Goal: Task Accomplishment & Management: Use online tool/utility

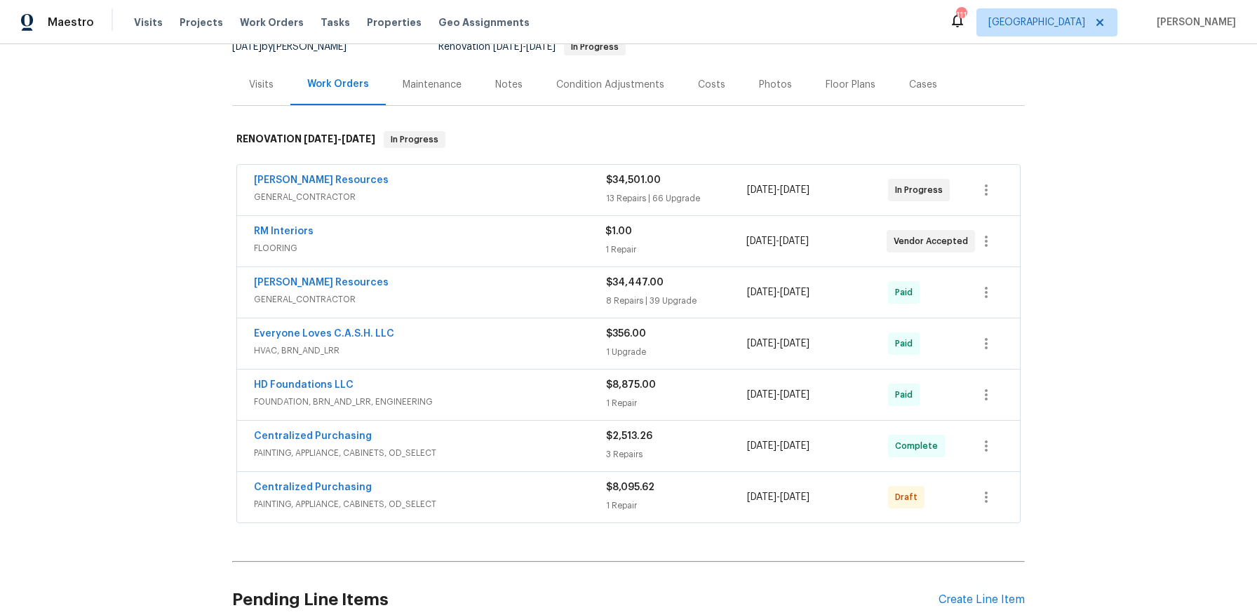
scroll to position [286, 0]
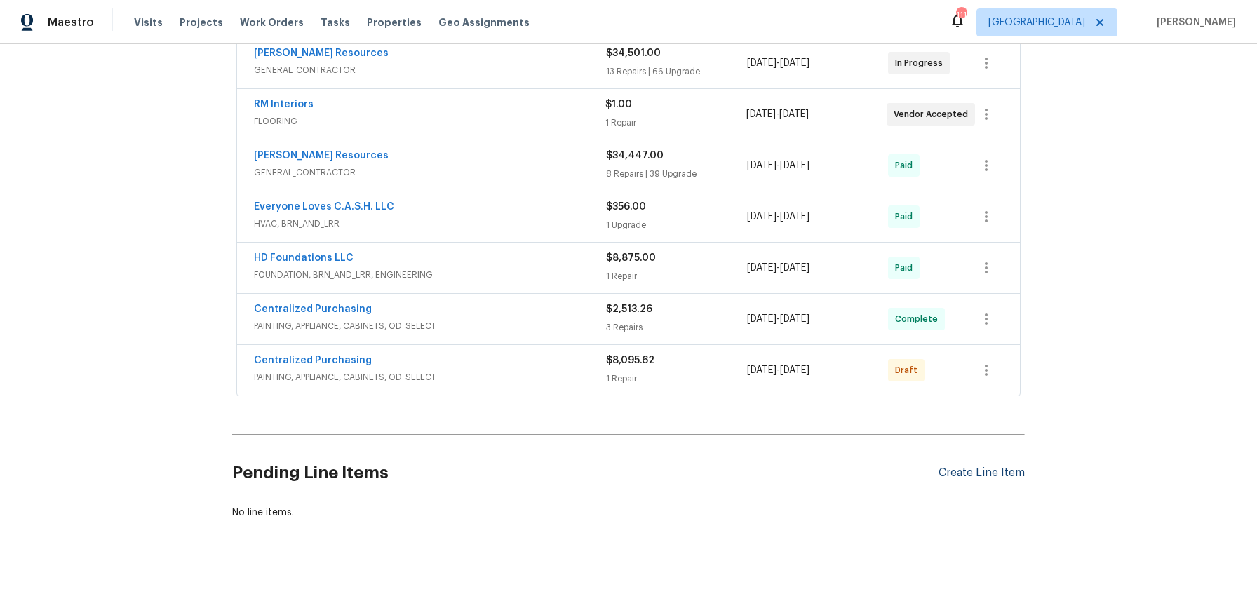
click at [988, 466] on div "Create Line Item" at bounding box center [981, 472] width 86 height 13
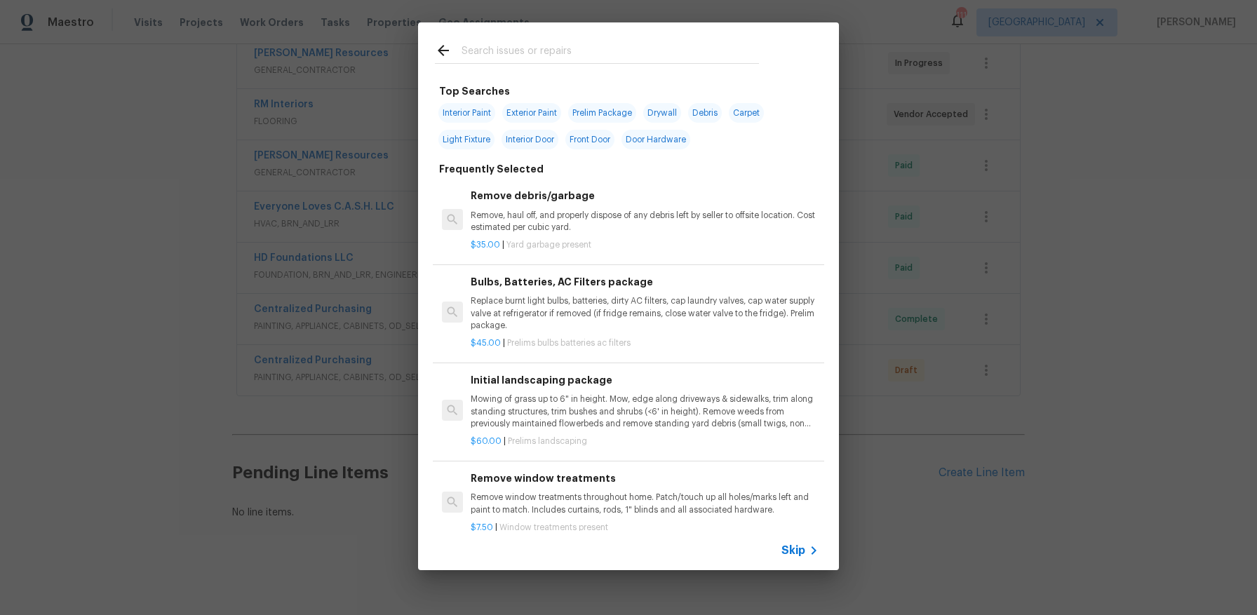
click at [541, 50] on input "text" at bounding box center [609, 52] width 297 height 21
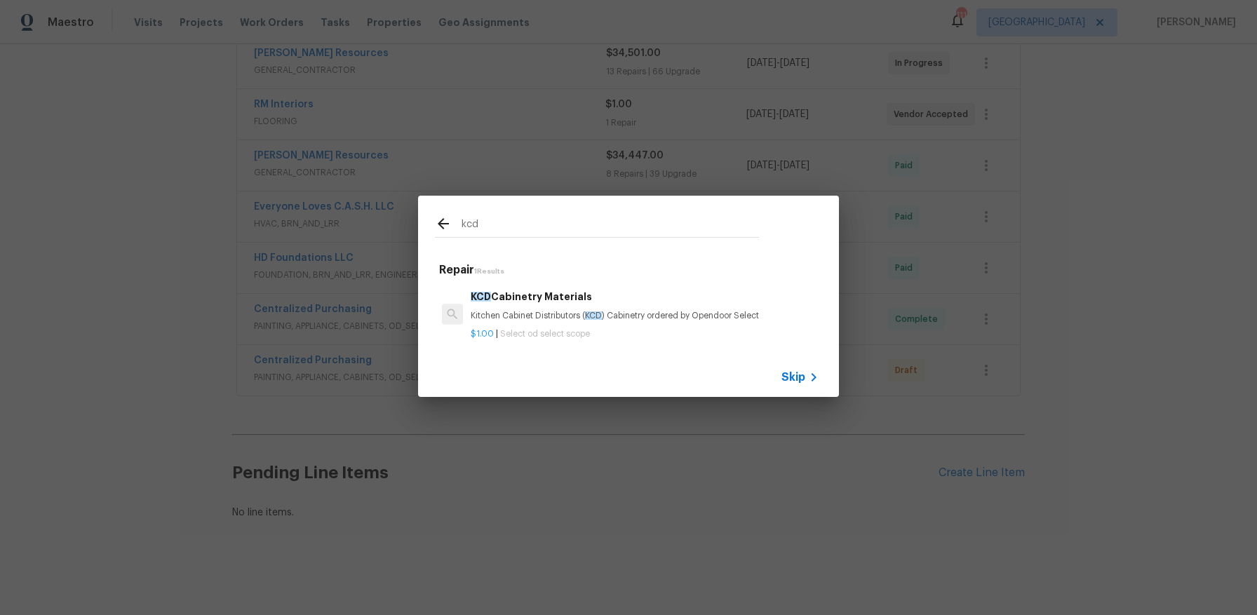
type input "kcd"
click at [508, 311] on p "Kitchen Cabinet Distributors ( KCD ) Cabinetry ordered by Opendoor Select" at bounding box center [645, 316] width 348 height 12
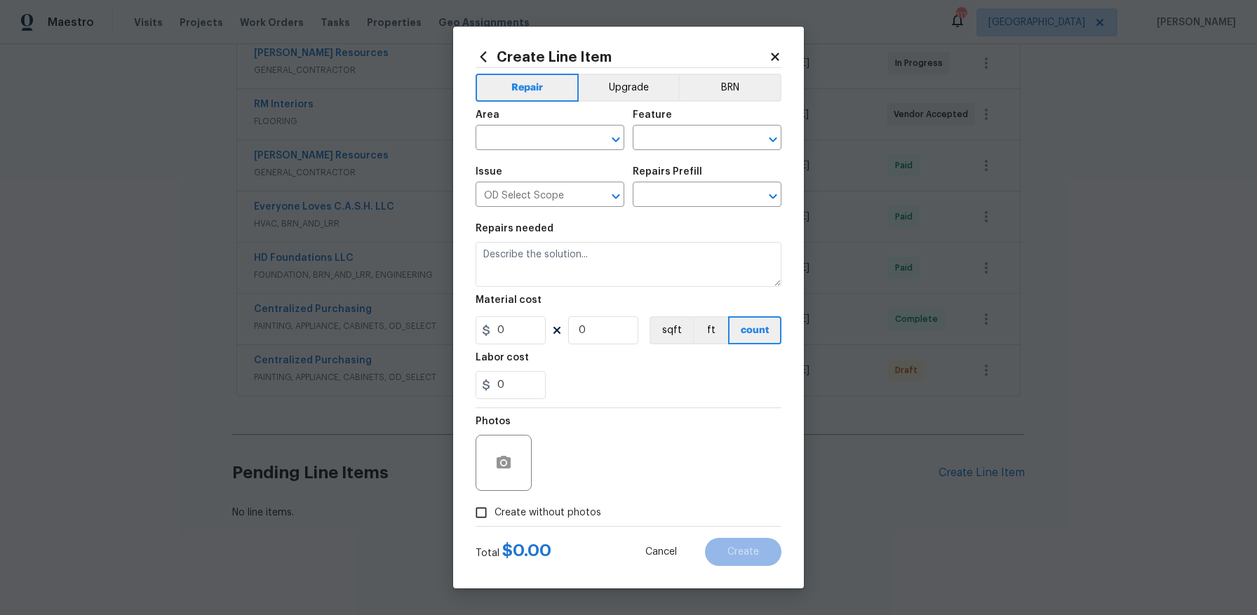
type textarea "Kitchen Cabinet Distributors (KCD) Cabinetry ordered by Opendoor Select"
type input "1"
type input "KCD Cabinetry Materials $1.00"
type input "1"
click at [605, 82] on button "Upgrade" at bounding box center [629, 88] width 100 height 28
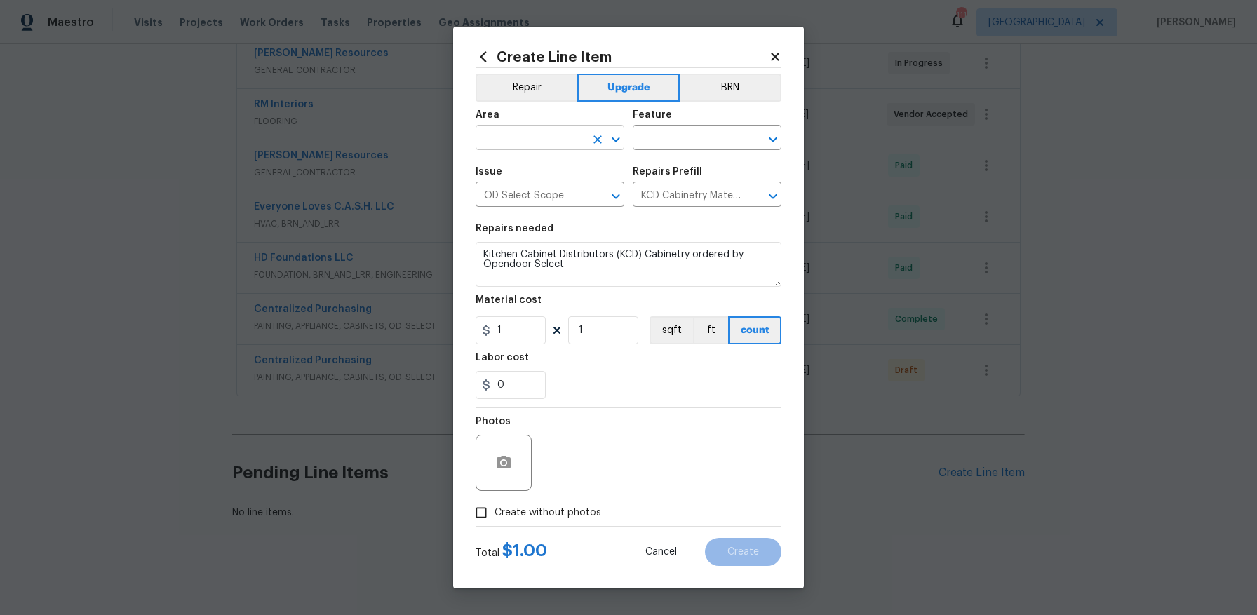
click at [553, 138] on input "text" at bounding box center [530, 139] width 109 height 22
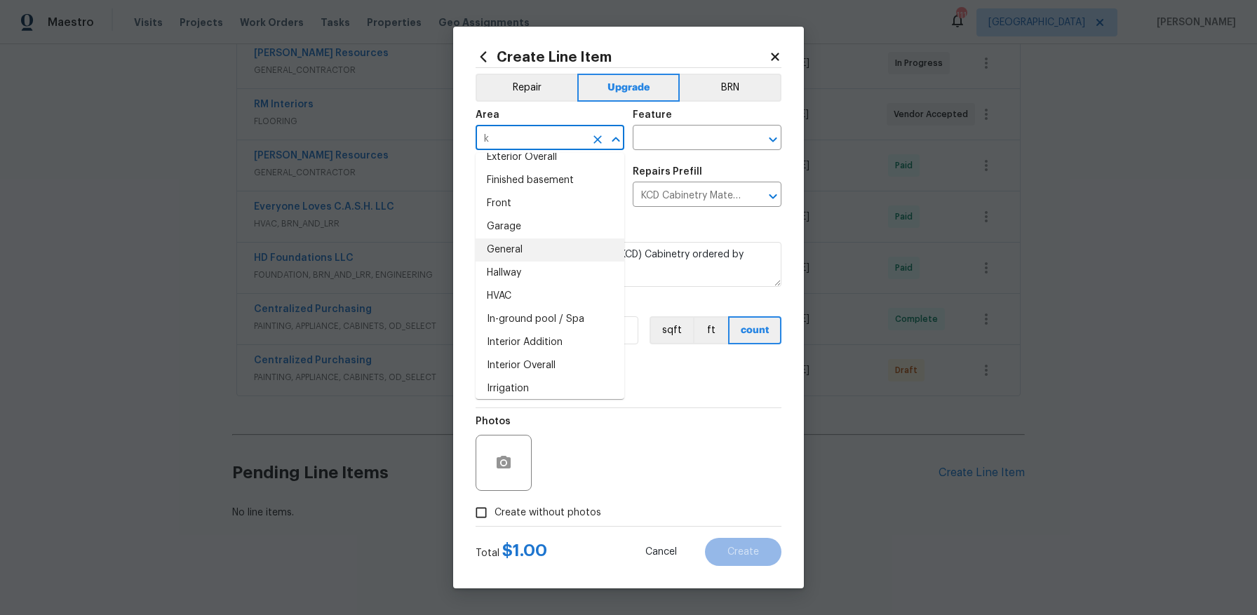
scroll to position [0, 0]
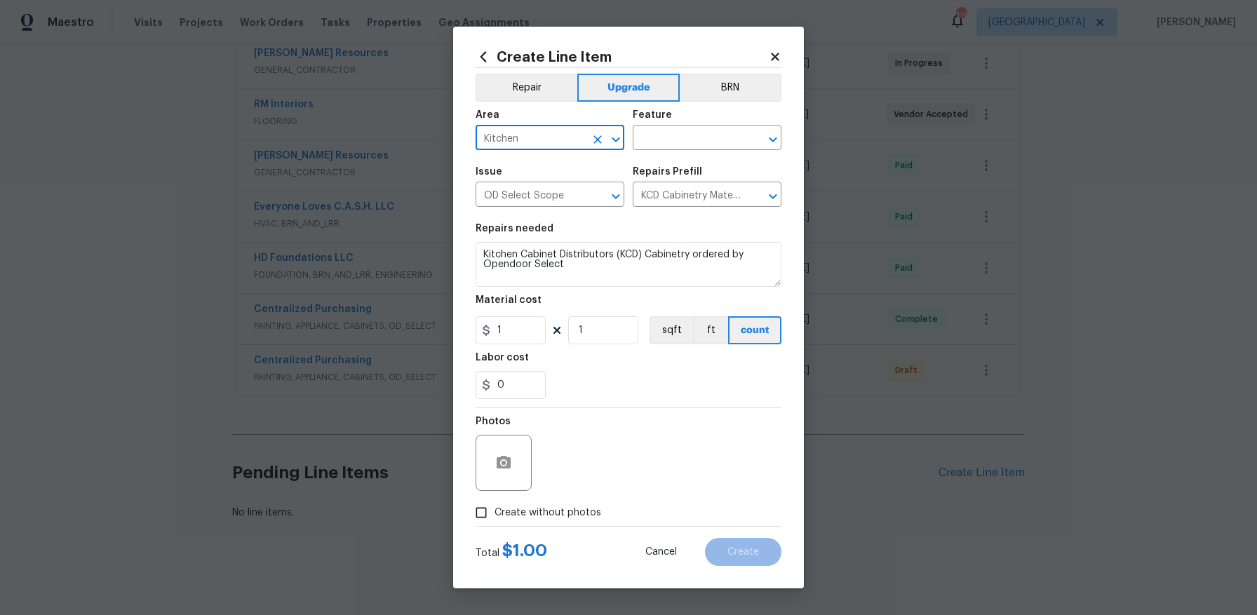
type input "Kitchen"
type input "Cabinets"
click at [506, 329] on input "1" at bounding box center [511, 330] width 70 height 28
type input "528.53"
click at [617, 482] on div "Photos" at bounding box center [629, 453] width 306 height 91
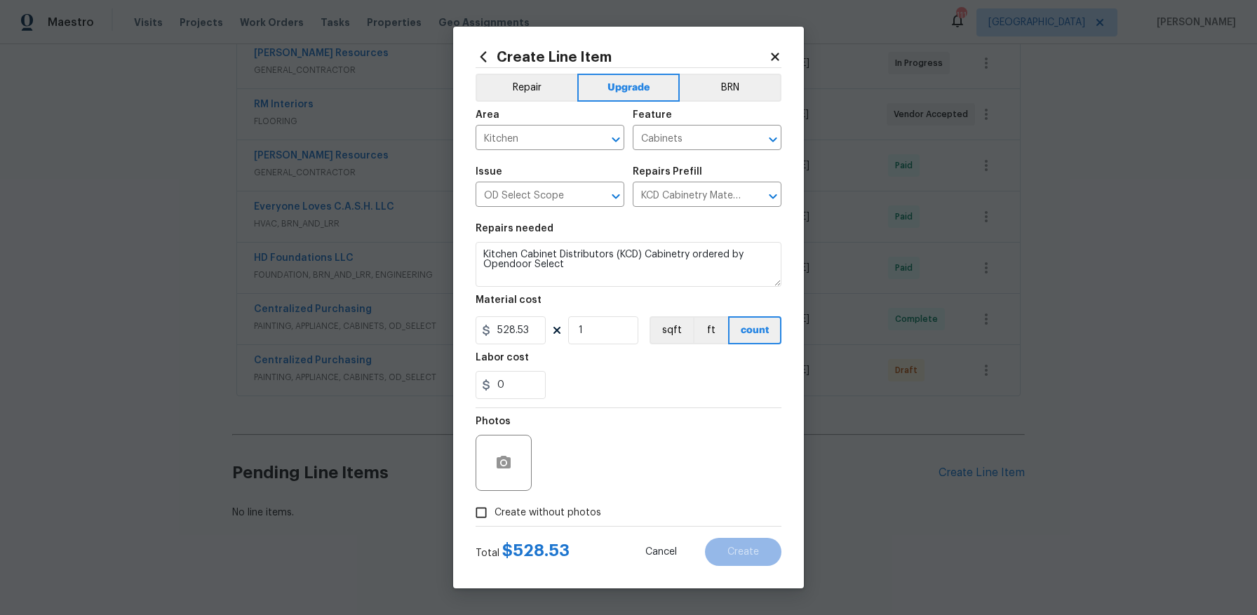
click at [543, 510] on span "Create without photos" at bounding box center [547, 513] width 107 height 15
click at [494, 510] on input "Create without photos" at bounding box center [481, 512] width 27 height 27
checkbox input "true"
click at [626, 457] on textarea at bounding box center [662, 463] width 238 height 56
type textarea "O"
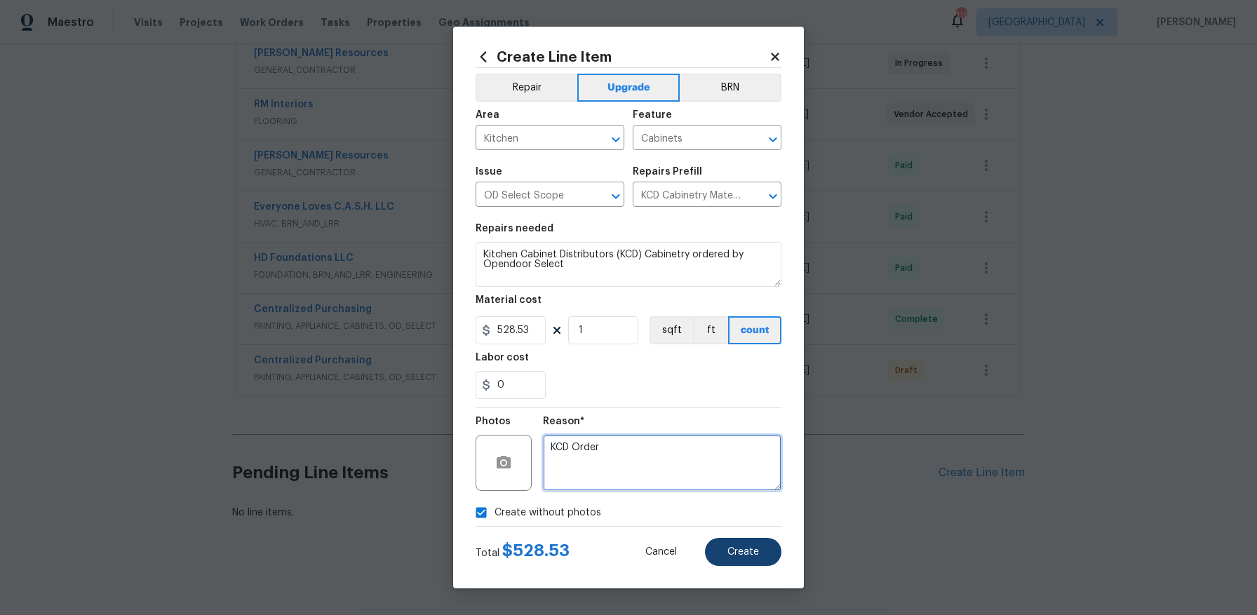
type textarea "KCD Order"
click at [752, 553] on span "Create" at bounding box center [743, 552] width 32 height 11
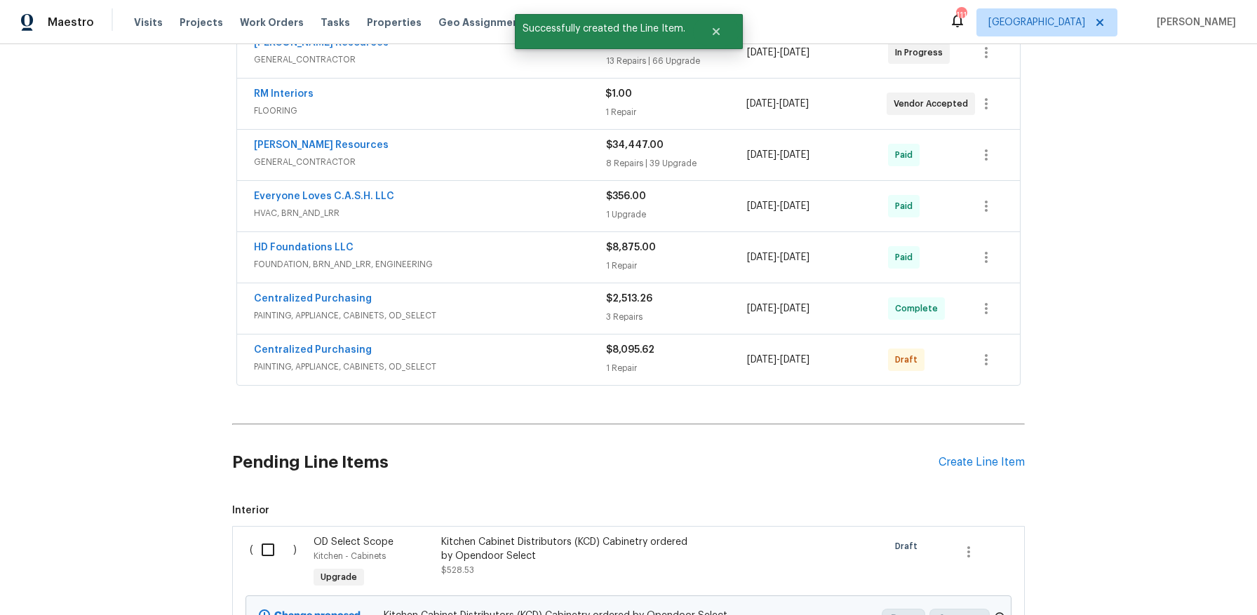
scroll to position [411, 0]
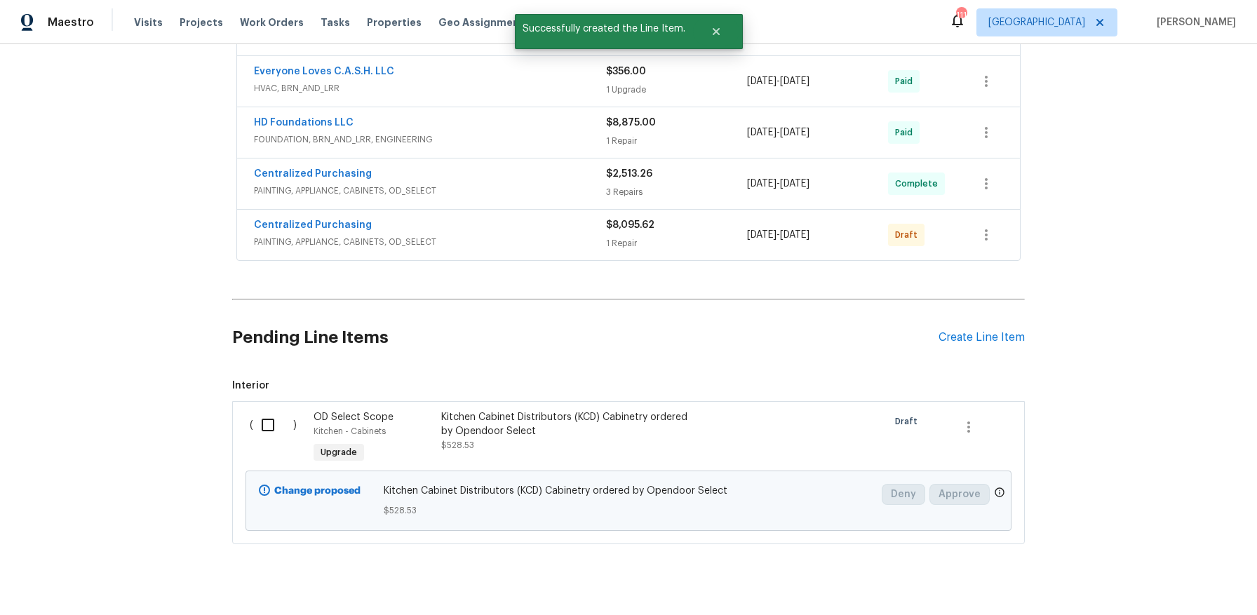
click at [254, 422] on input "checkbox" at bounding box center [273, 424] width 40 height 29
checkbox input "true"
click at [967, 431] on icon "button" at bounding box center [968, 427] width 3 height 11
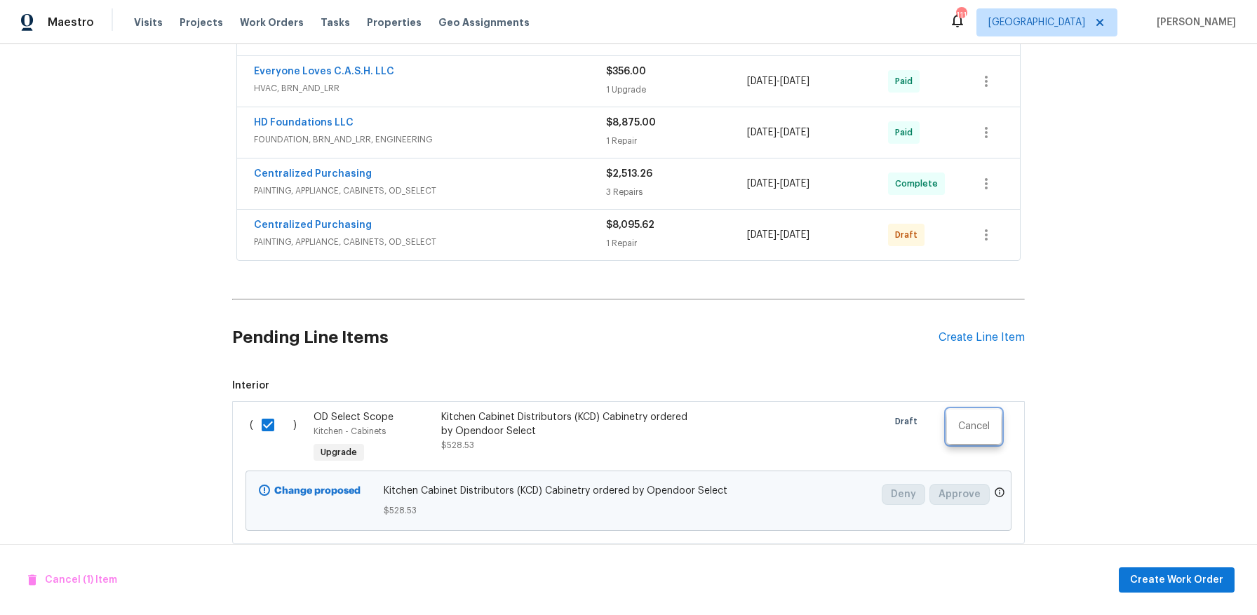
click at [929, 381] on div at bounding box center [628, 307] width 1257 height 615
click at [1172, 581] on span "Create Work Order" at bounding box center [1176, 581] width 93 height 18
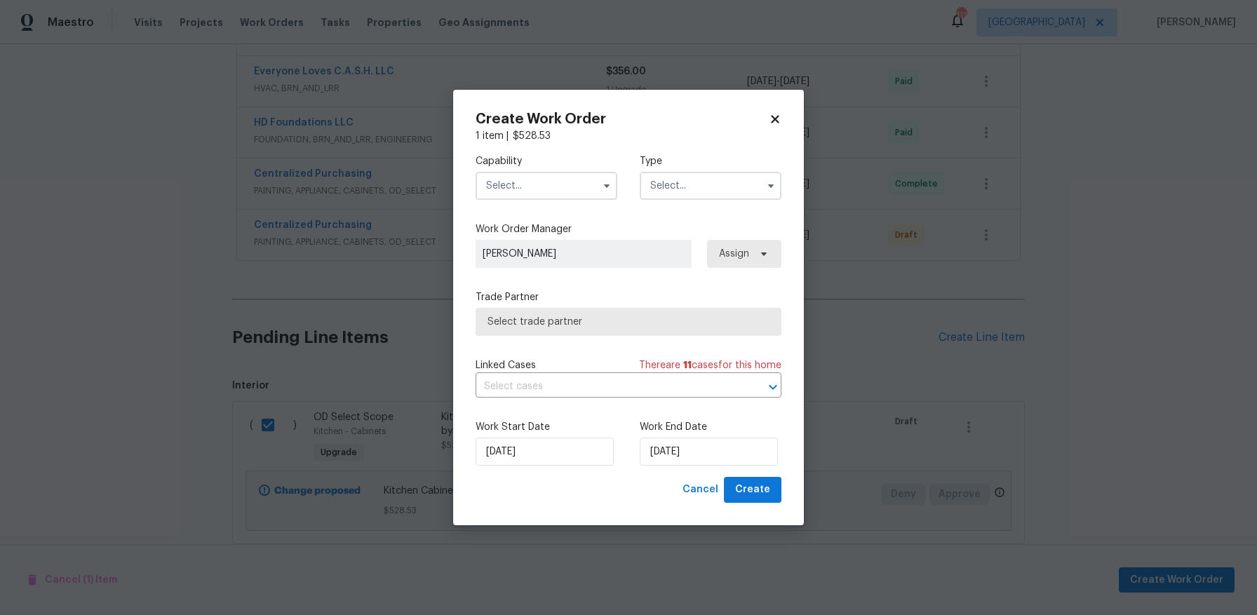
click at [555, 184] on input "text" at bounding box center [547, 186] width 142 height 28
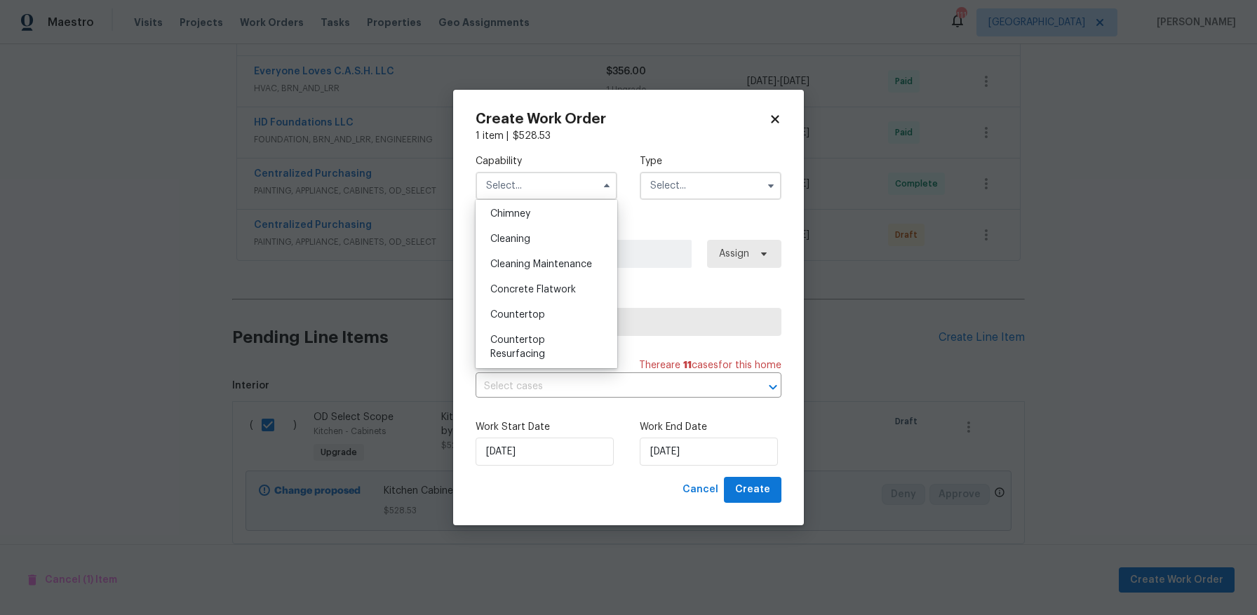
scroll to position [0, 0]
click at [550, 344] on div "Cabinets" at bounding box center [546, 342] width 135 height 25
type input "Cabinets"
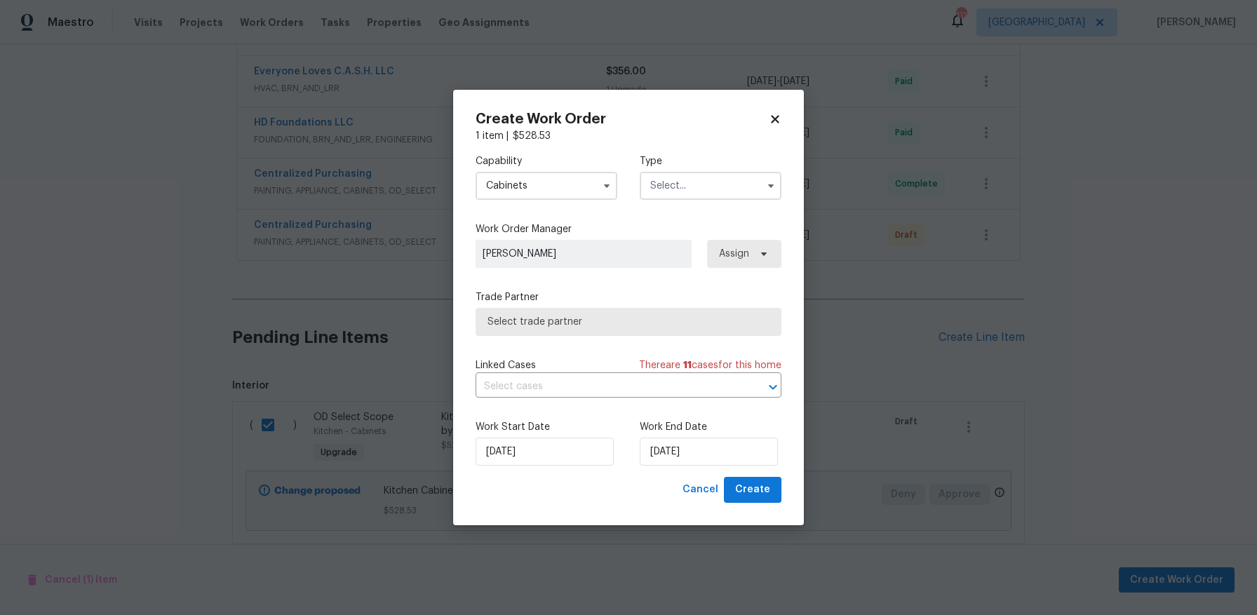
click at [686, 189] on input "text" at bounding box center [711, 186] width 142 height 28
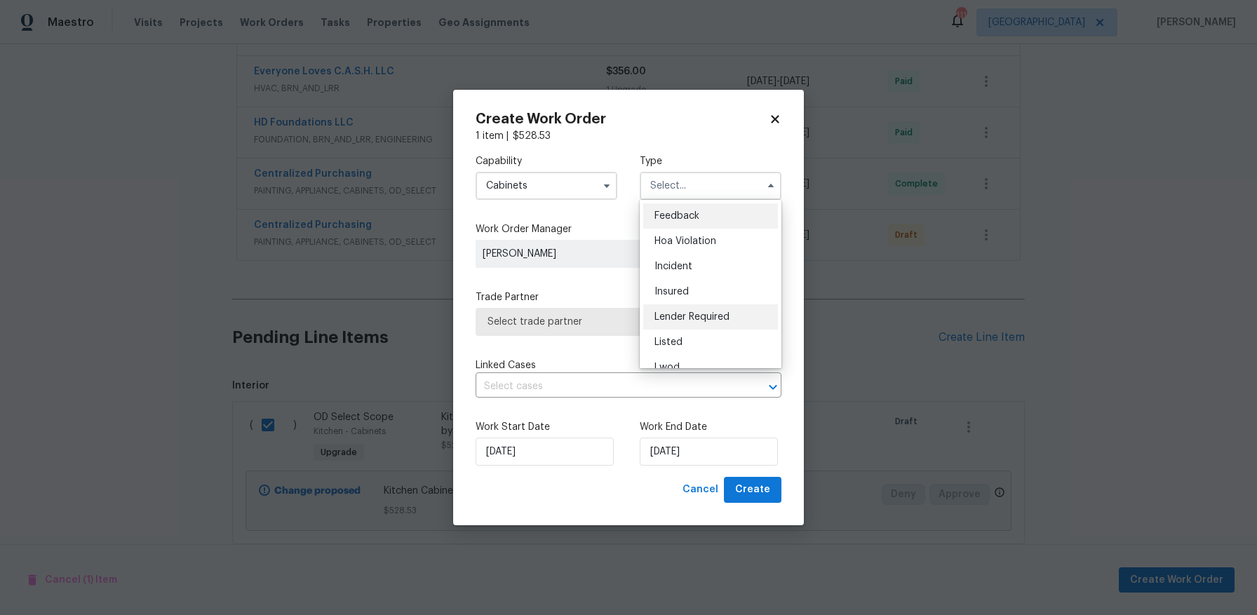
scroll to position [167, 0]
click at [699, 272] on span "Renovation" at bounding box center [680, 276] width 52 height 10
type input "Renovation"
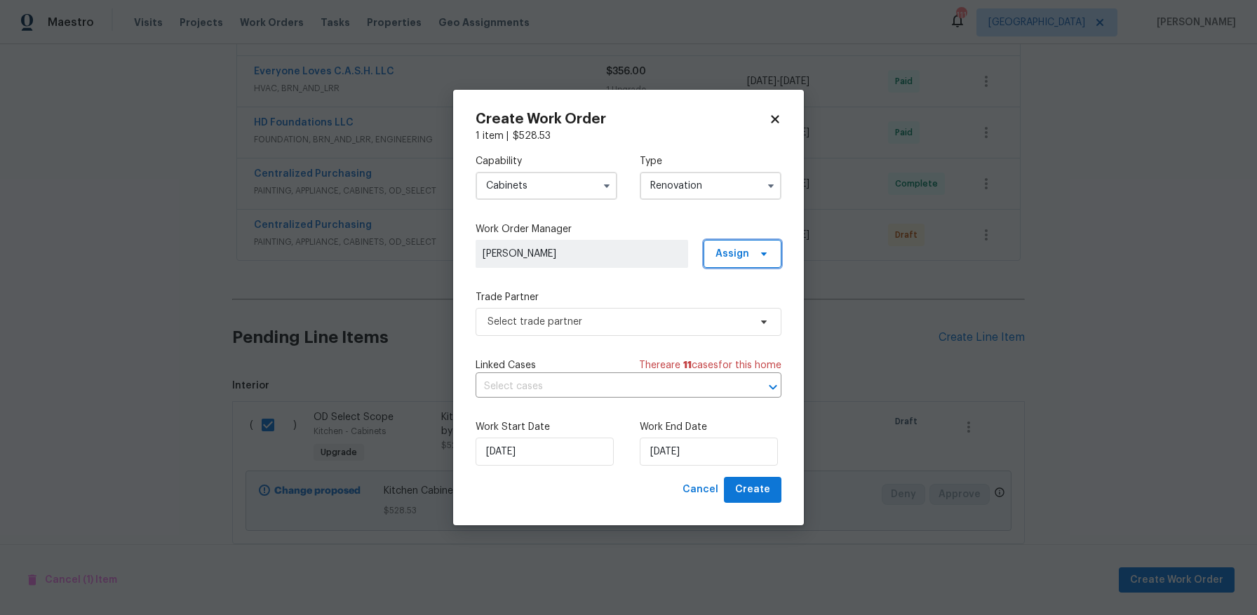
click at [746, 254] on span "Assign" at bounding box center [732, 254] width 34 height 14
click at [758, 314] on div "Assign to me" at bounding box center [744, 313] width 61 height 14
click at [680, 287] on div "Capability Cabinets Type Renovation Work Order Manager [PERSON_NAME] Assign Tra…" at bounding box center [629, 310] width 306 height 334
click at [581, 386] on input "text" at bounding box center [609, 387] width 267 height 22
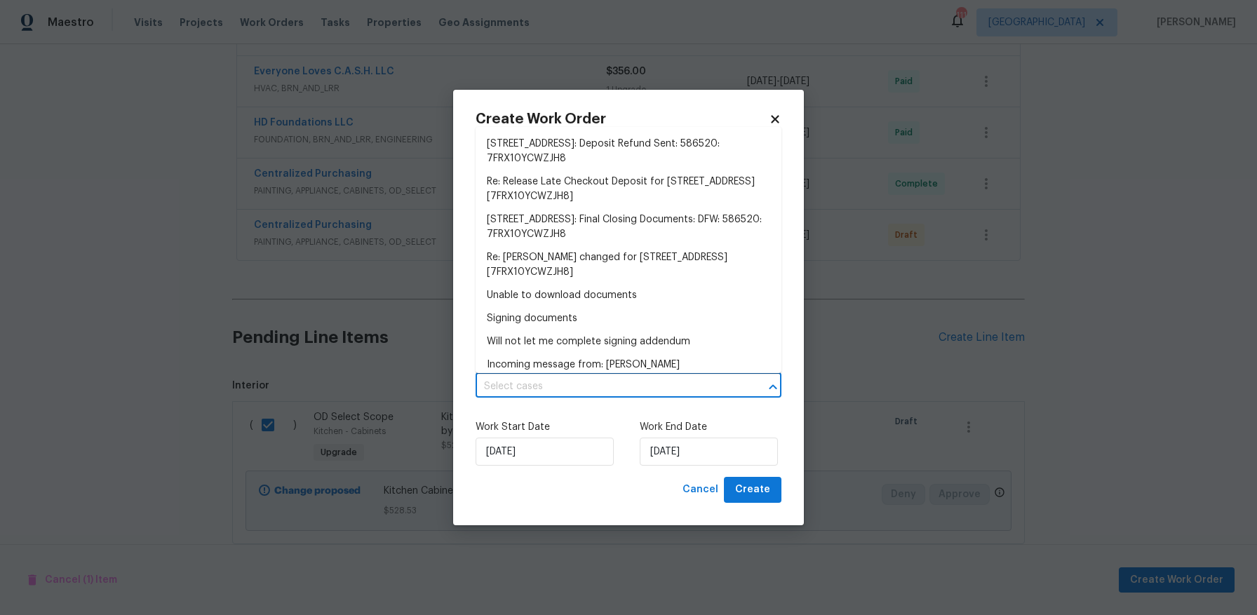
click at [581, 386] on input "text" at bounding box center [609, 387] width 267 height 22
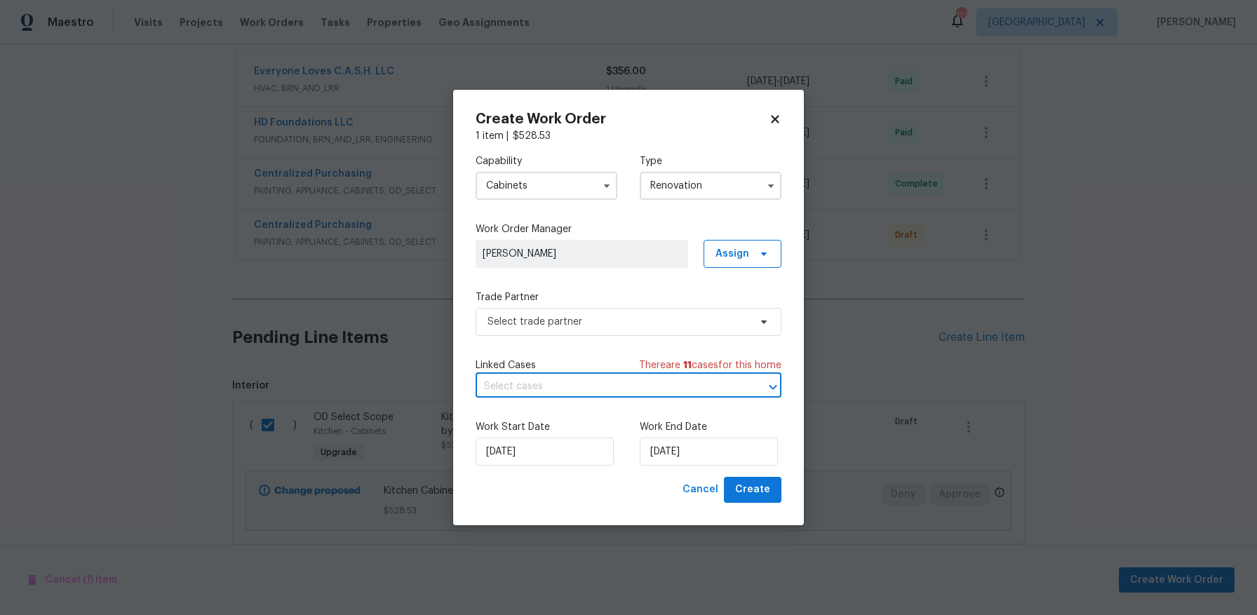
click at [591, 428] on label "Work Start Date" at bounding box center [547, 427] width 142 height 14
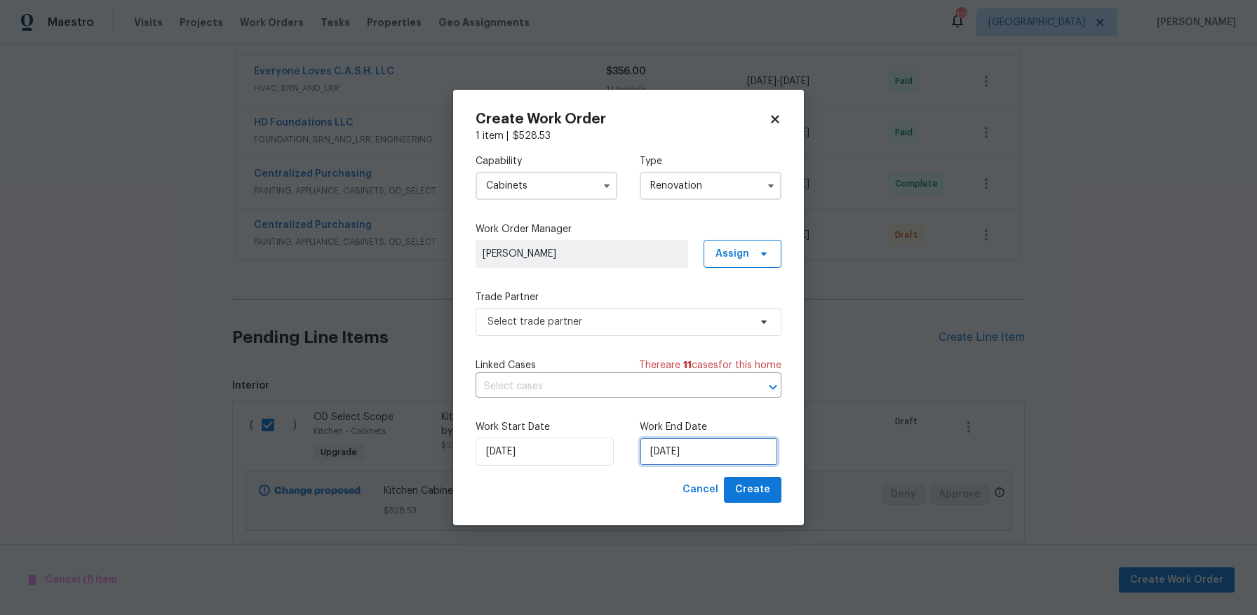
click at [673, 447] on input "[DATE]" at bounding box center [709, 452] width 138 height 28
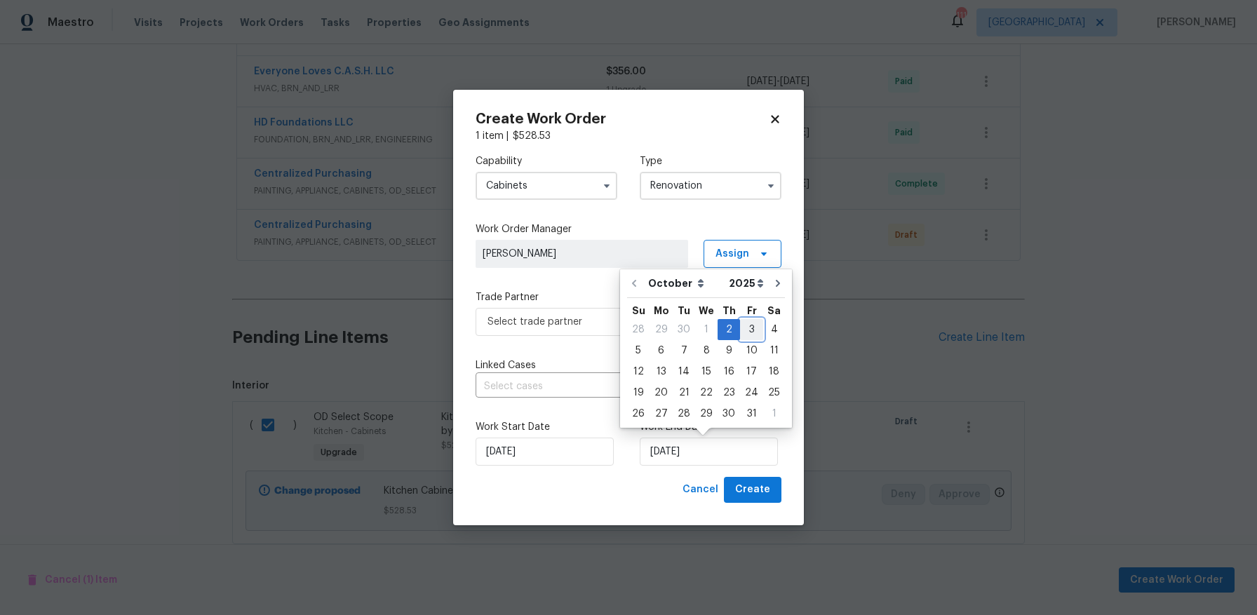
click at [752, 328] on div "3" at bounding box center [751, 330] width 23 height 20
type input "[DATE]"
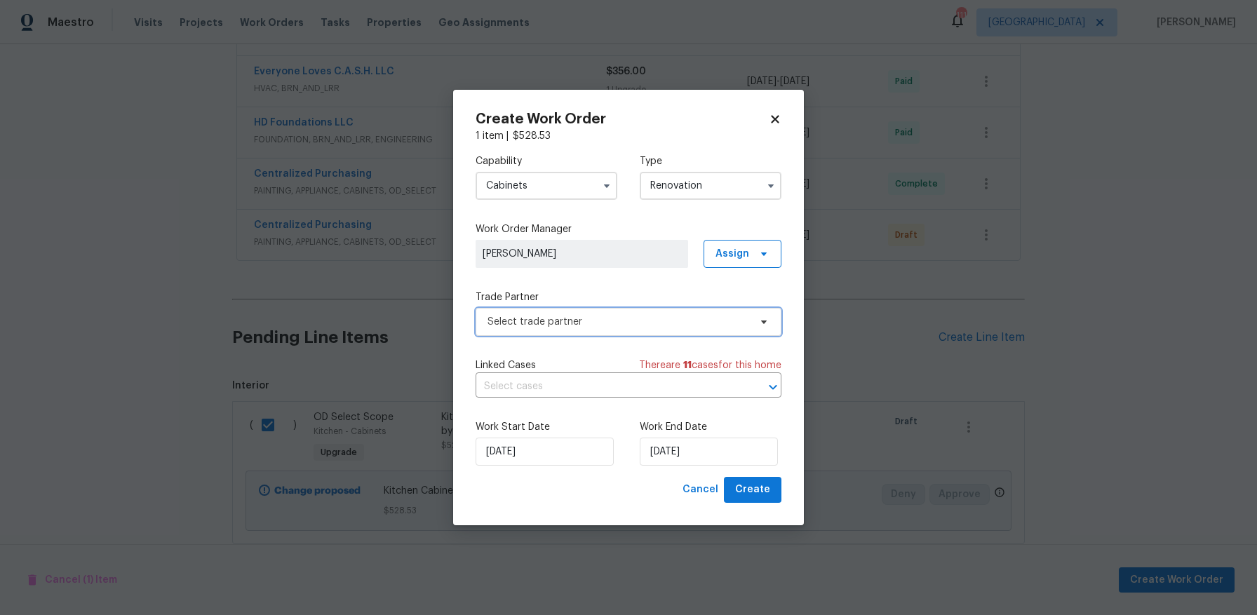
click at [638, 325] on span "Select trade partner" at bounding box center [618, 322] width 262 height 14
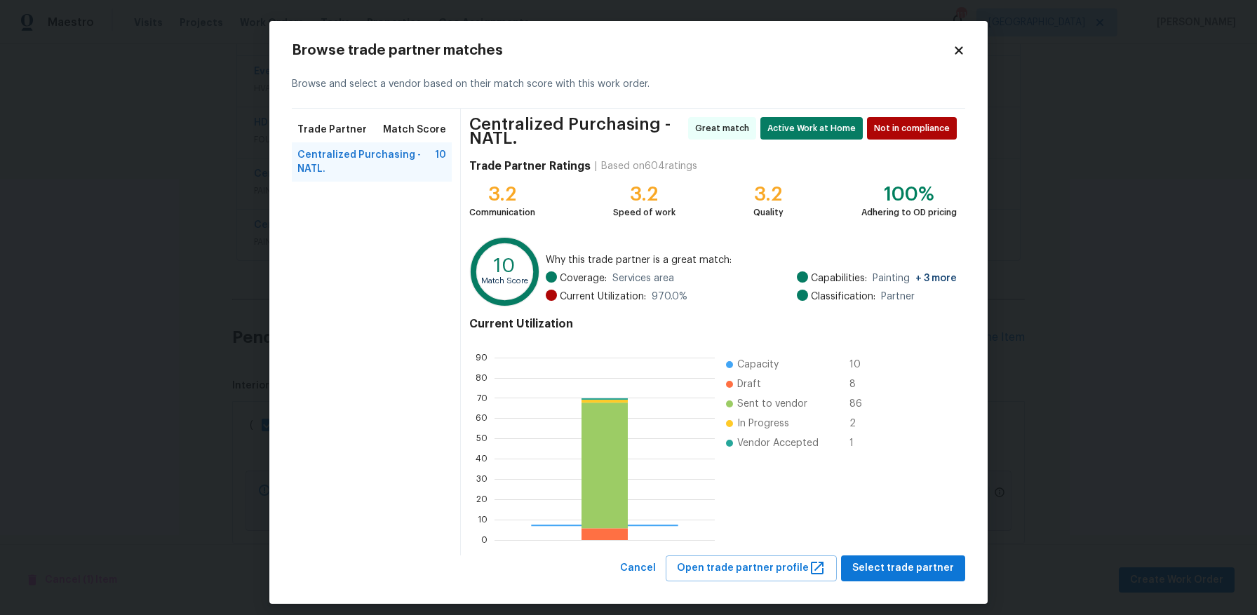
scroll to position [186, 210]
click at [873, 572] on span "Select trade partner" at bounding box center [903, 569] width 102 height 18
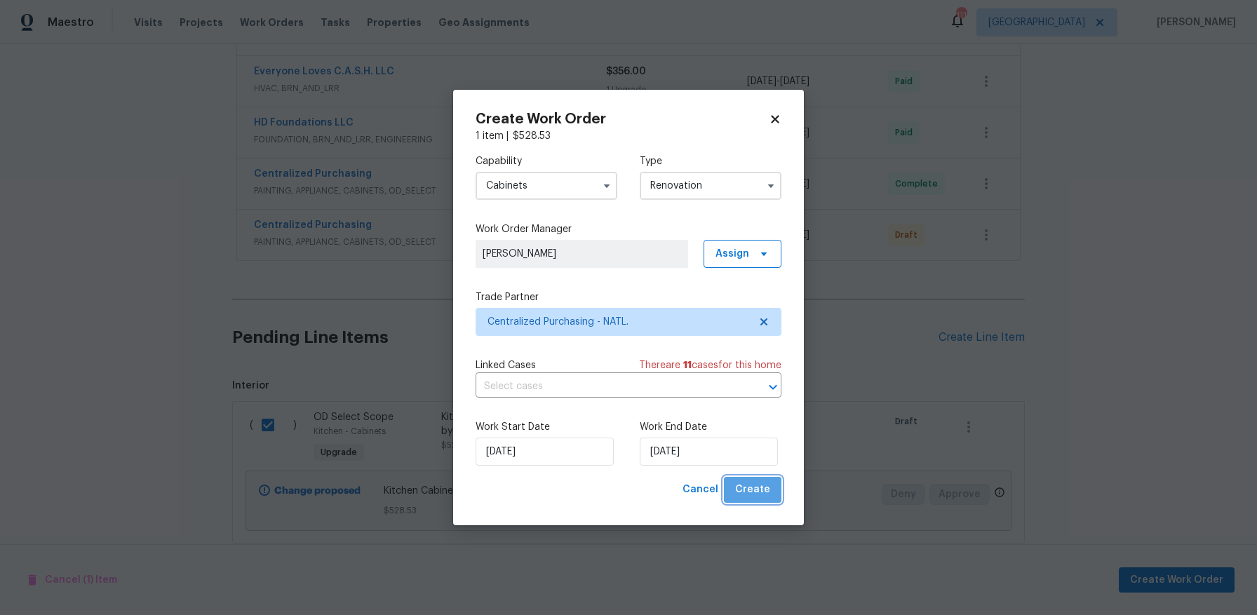
click at [764, 494] on span "Create" at bounding box center [752, 490] width 35 height 18
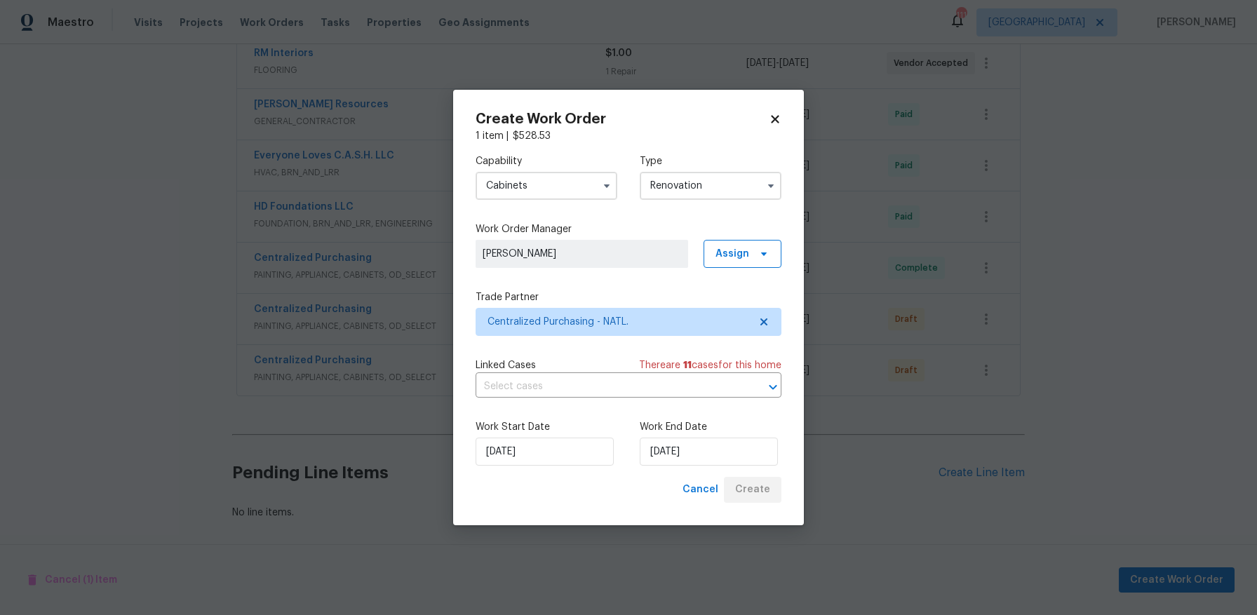
scroll to position [337, 0]
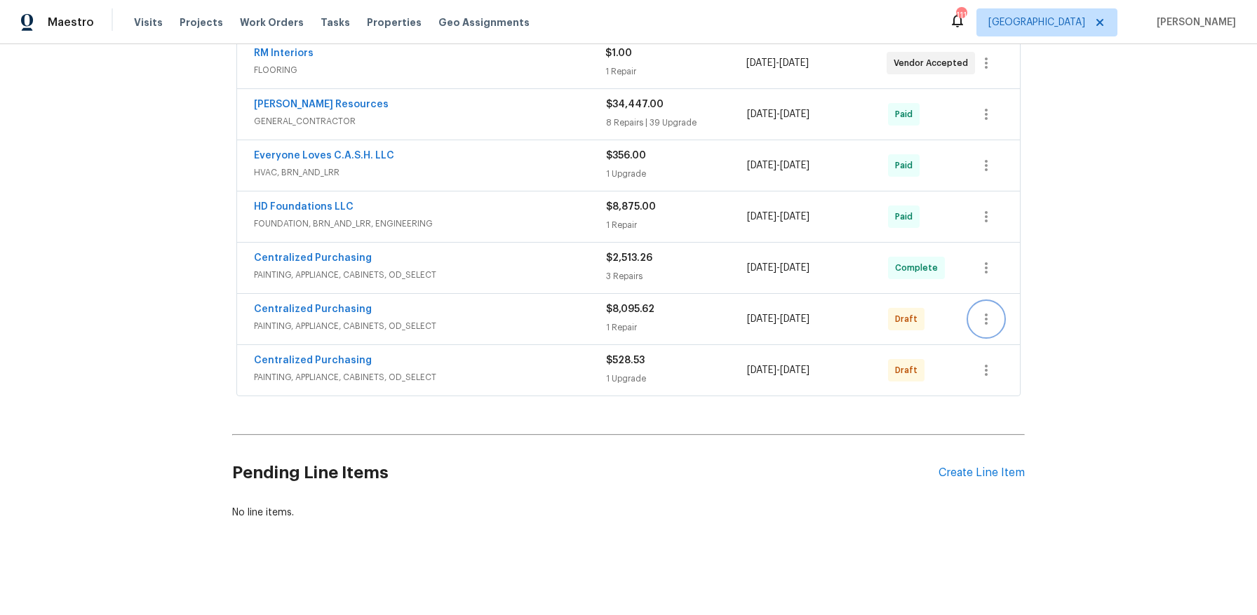
click at [978, 311] on icon "button" at bounding box center [986, 319] width 17 height 17
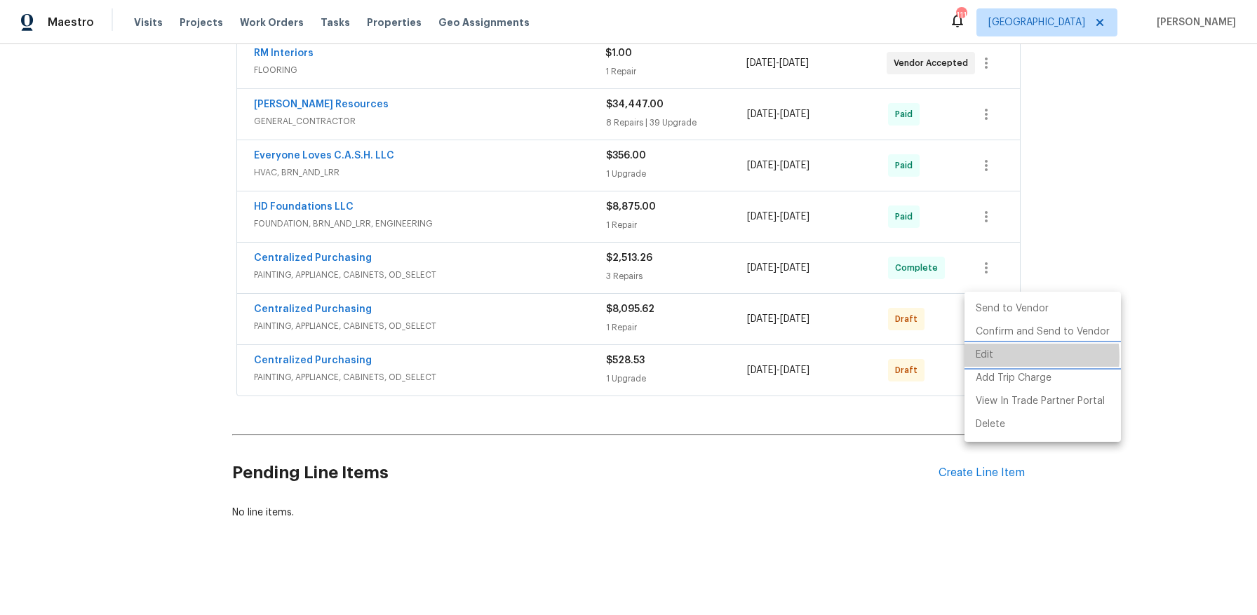
click at [1004, 357] on li "Edit" at bounding box center [1042, 355] width 156 height 23
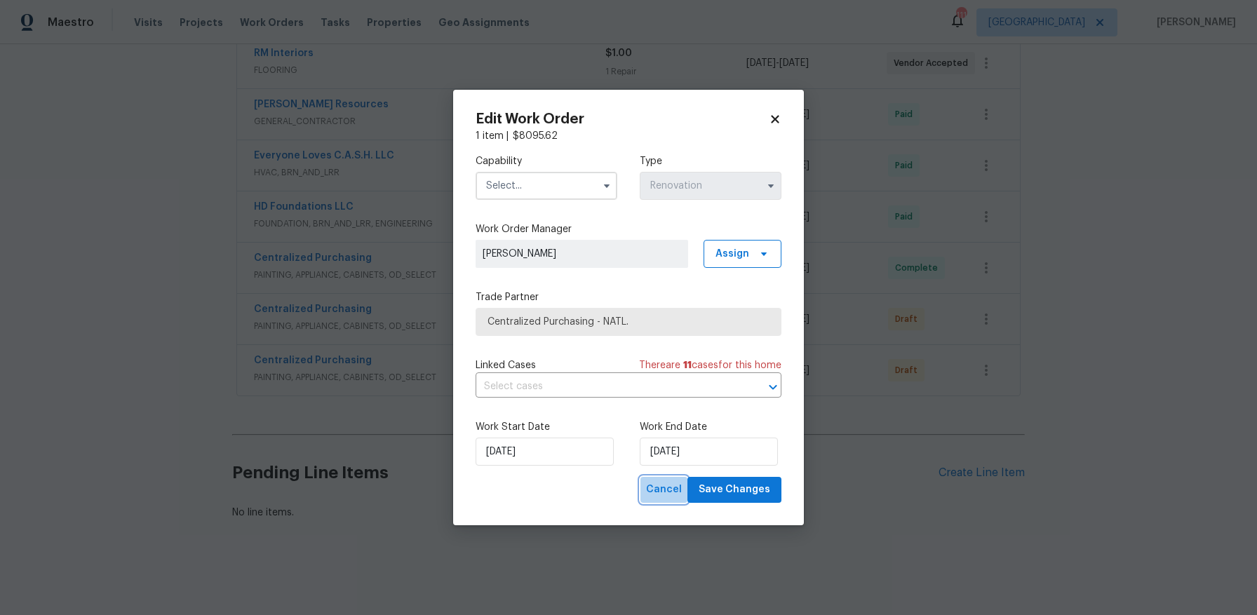
click at [664, 490] on span "Cancel" at bounding box center [664, 490] width 36 height 18
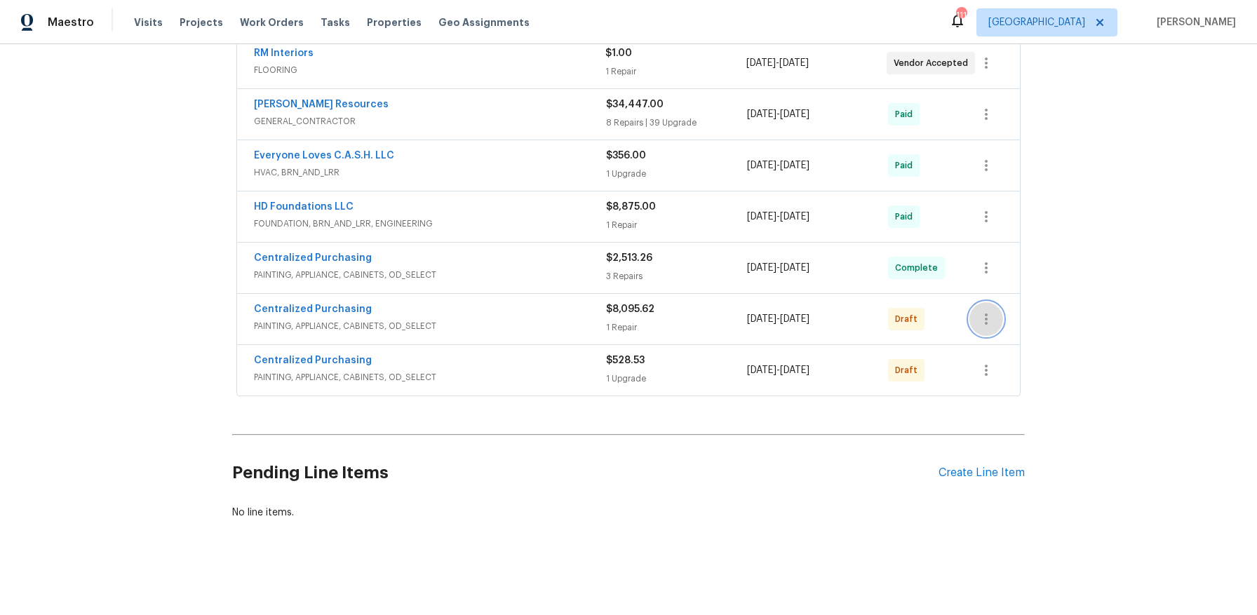
click at [978, 311] on icon "button" at bounding box center [986, 319] width 17 height 17
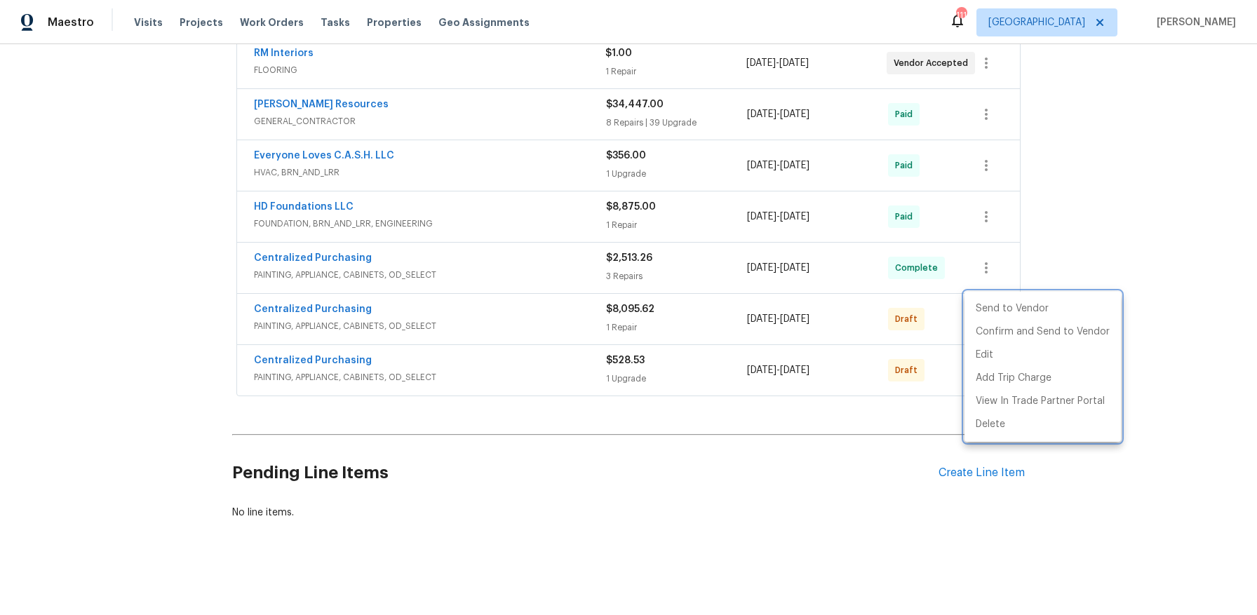
click at [1126, 231] on div at bounding box center [628, 307] width 1257 height 615
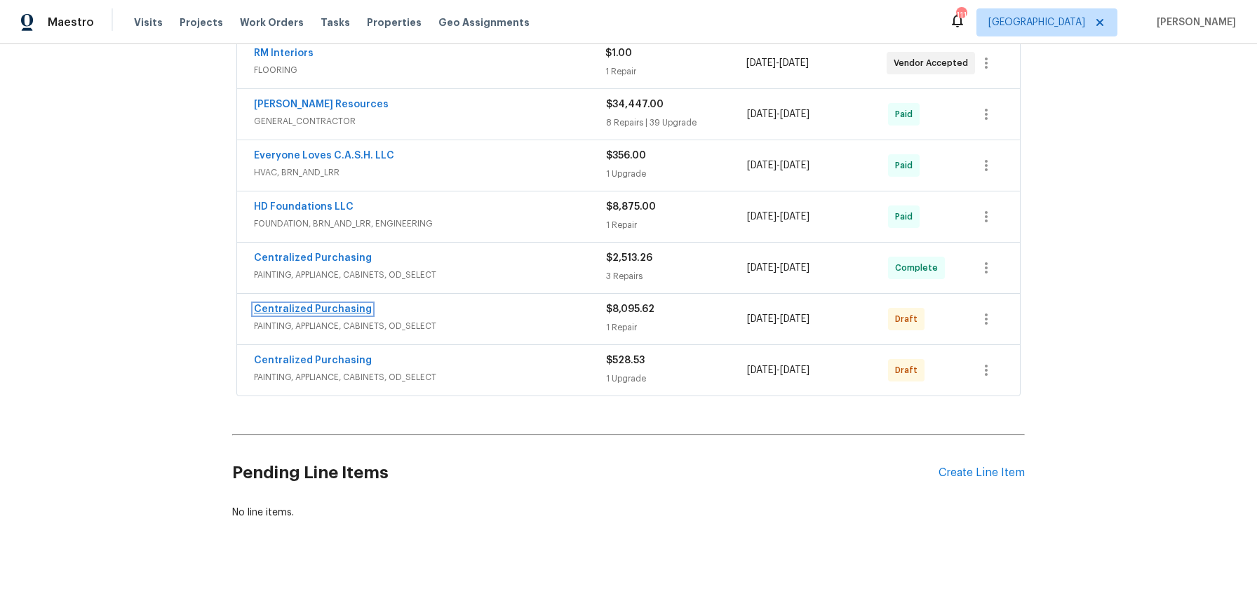
click at [334, 304] on link "Centralized Purchasing" at bounding box center [313, 309] width 118 height 10
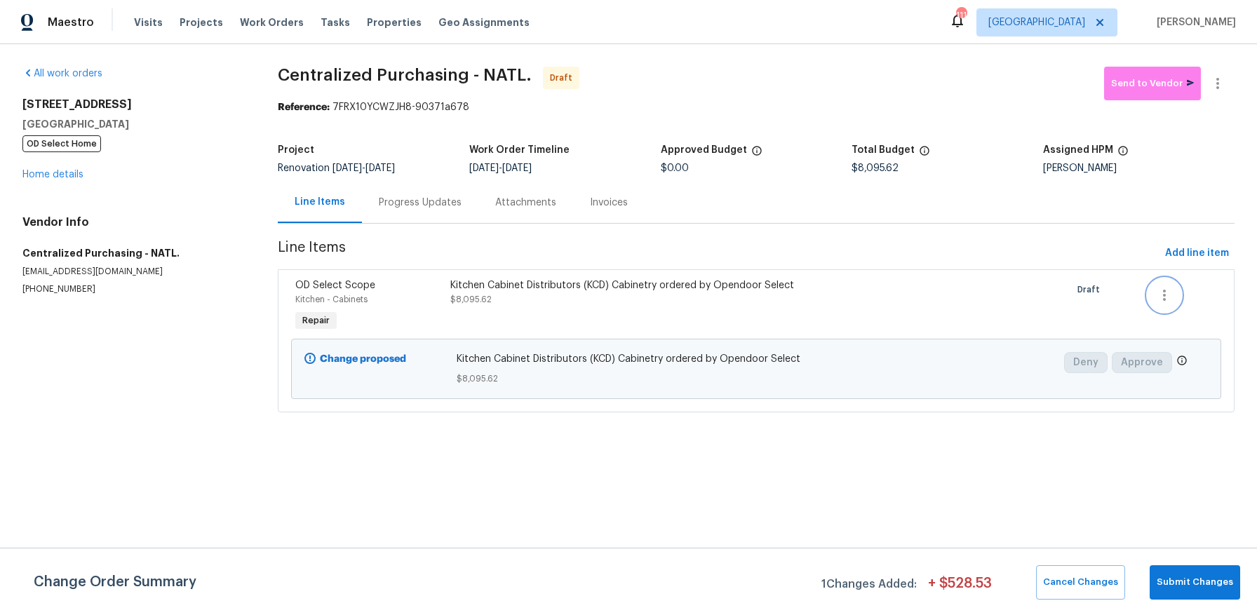
click at [1160, 291] on icon "button" at bounding box center [1164, 295] width 17 height 17
click at [1090, 238] on div at bounding box center [628, 307] width 1257 height 615
click at [1209, 75] on icon "button" at bounding box center [1217, 83] width 17 height 17
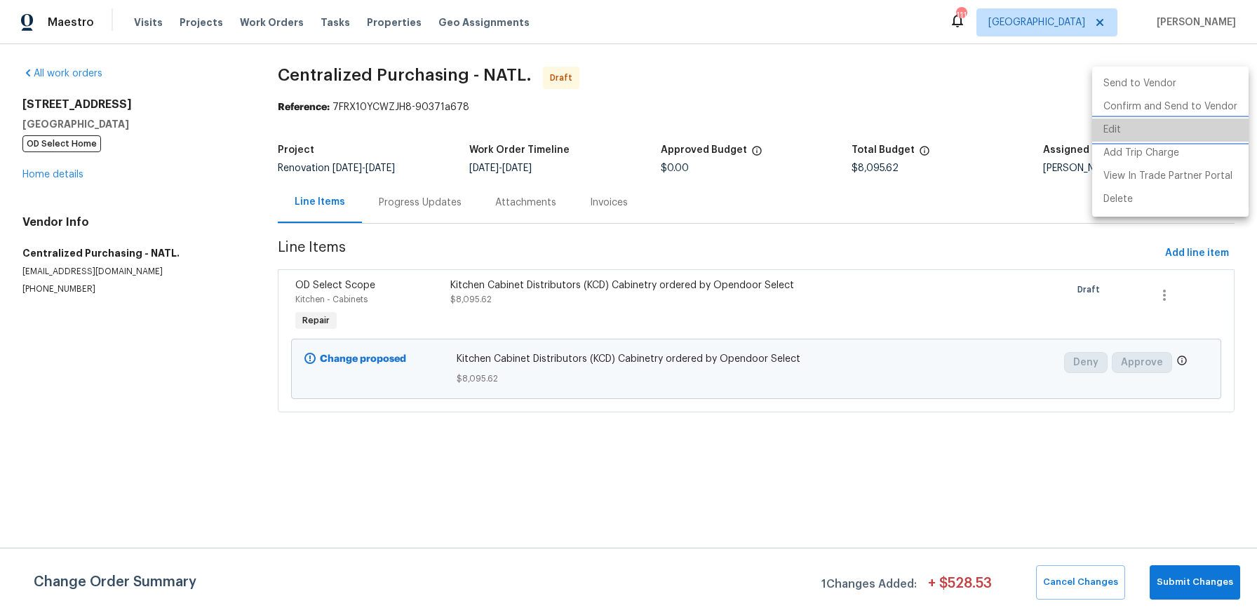
click at [1177, 124] on li "Edit" at bounding box center [1170, 130] width 156 height 23
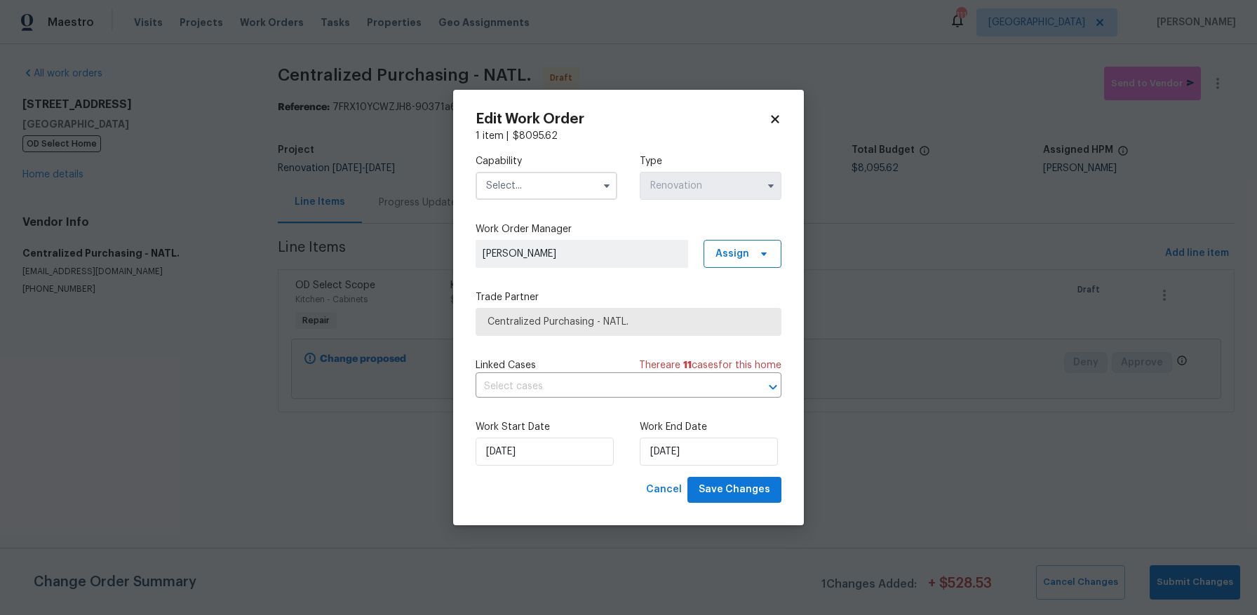
click at [770, 123] on icon at bounding box center [775, 119] width 13 height 13
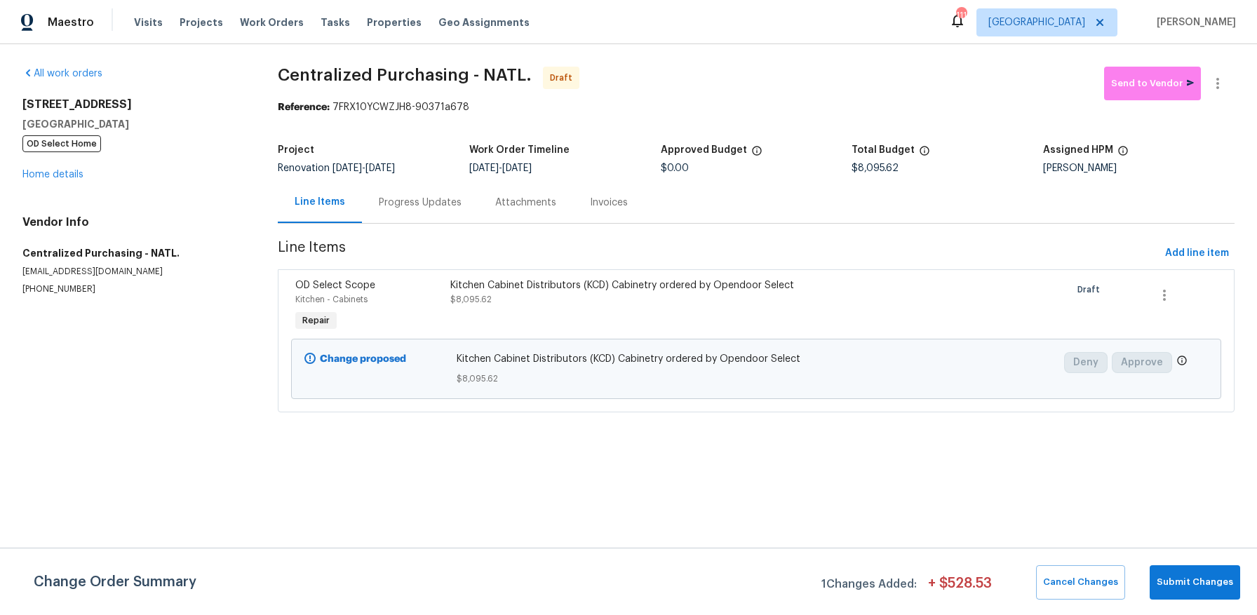
click at [316, 324] on span "Repair" at bounding box center [316, 321] width 39 height 14
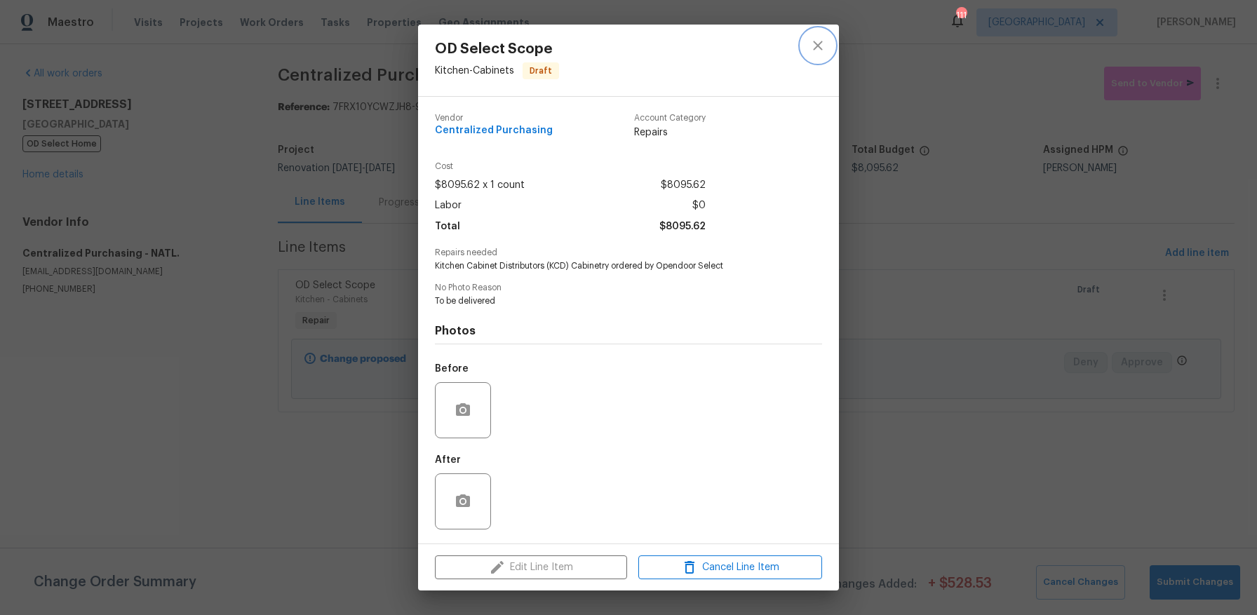
click at [810, 41] on icon "close" at bounding box center [817, 45] width 17 height 17
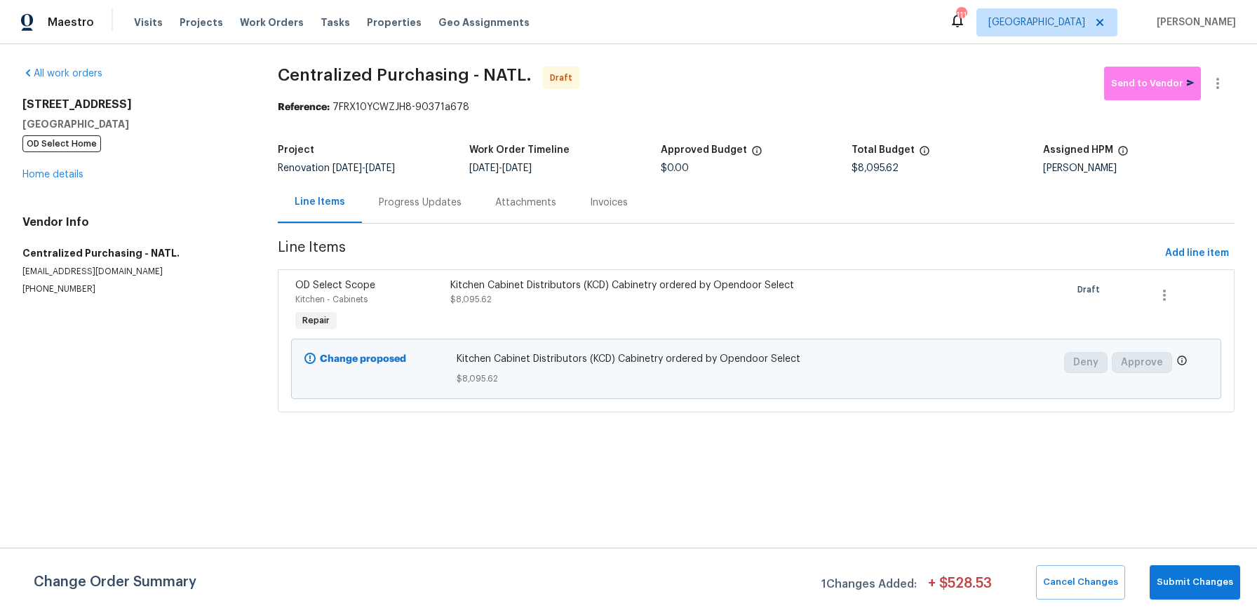
click at [419, 293] on div "Kitchen - Cabinets" at bounding box center [368, 299] width 147 height 14
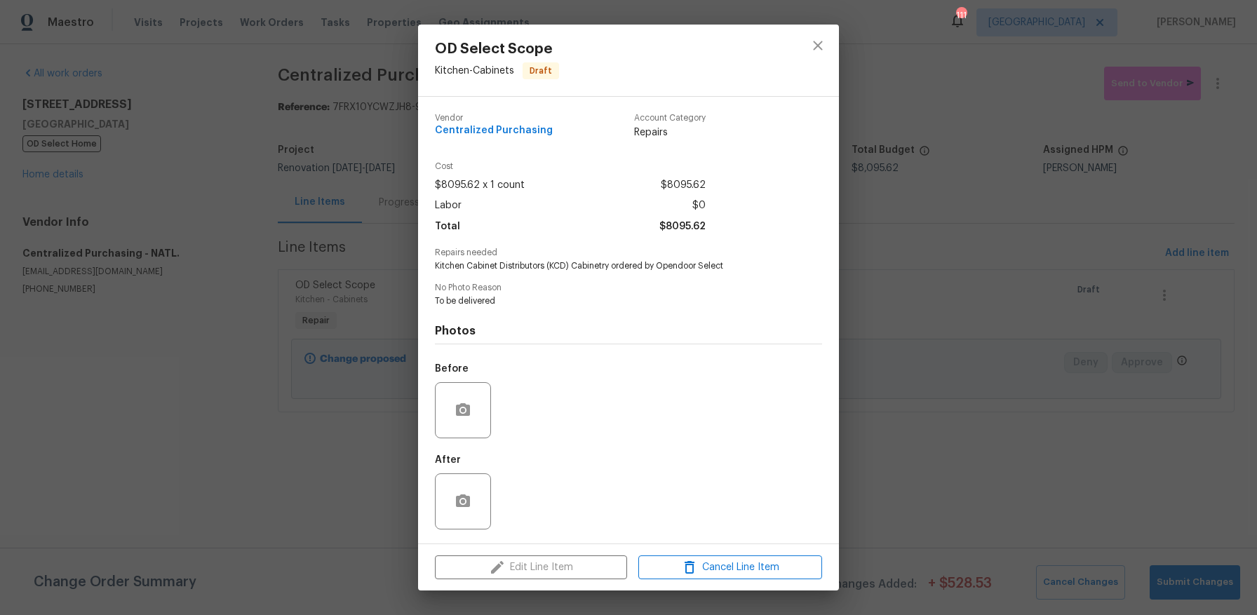
click at [552, 69] on span "Draft" at bounding box center [541, 71] width 34 height 14
click at [815, 43] on icon "close" at bounding box center [817, 45] width 9 height 9
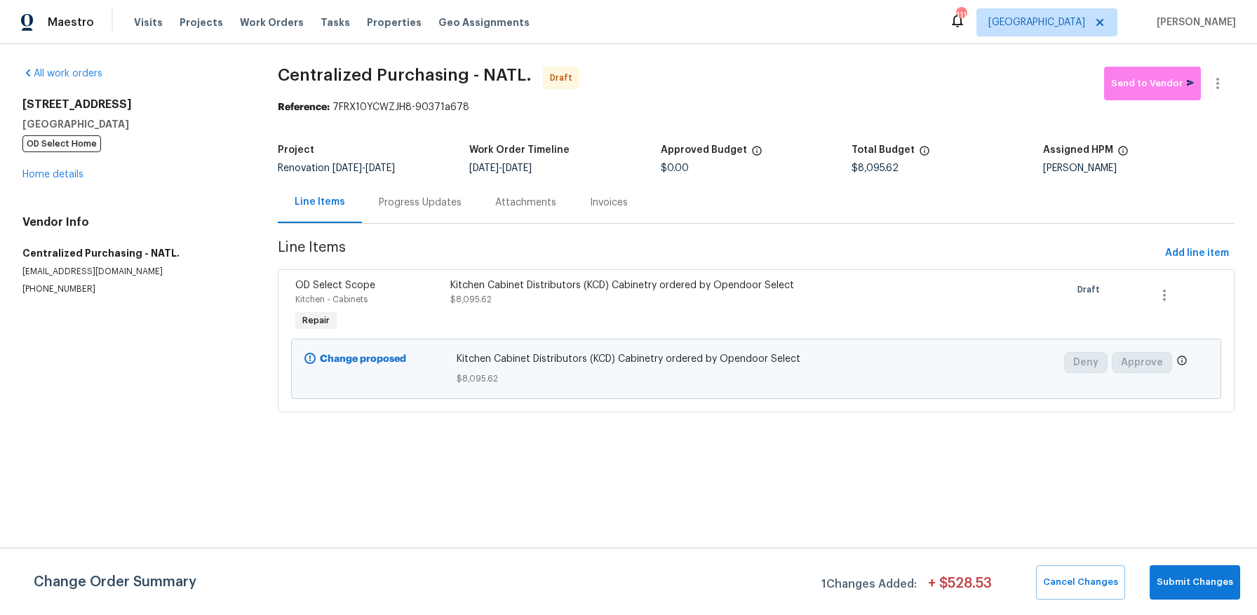
click at [321, 319] on span "Repair" at bounding box center [316, 321] width 39 height 14
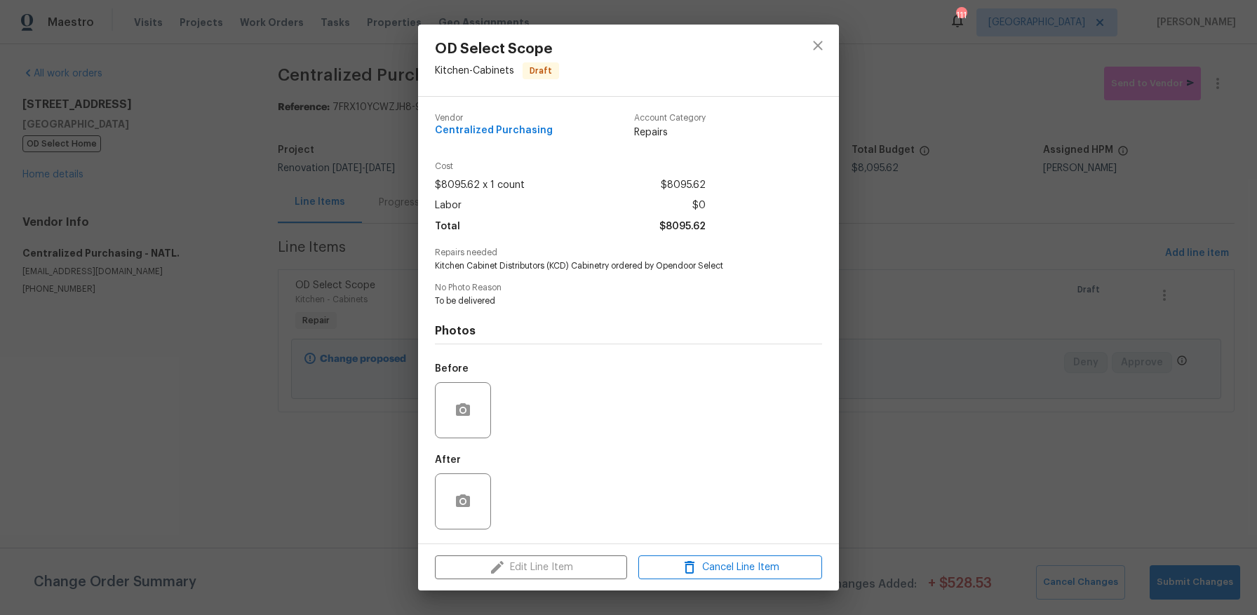
click at [321, 319] on div "OD Select Scope Kitchen - Cabinets Draft Vendor Centralized Purchasing Account …" at bounding box center [628, 307] width 1257 height 615
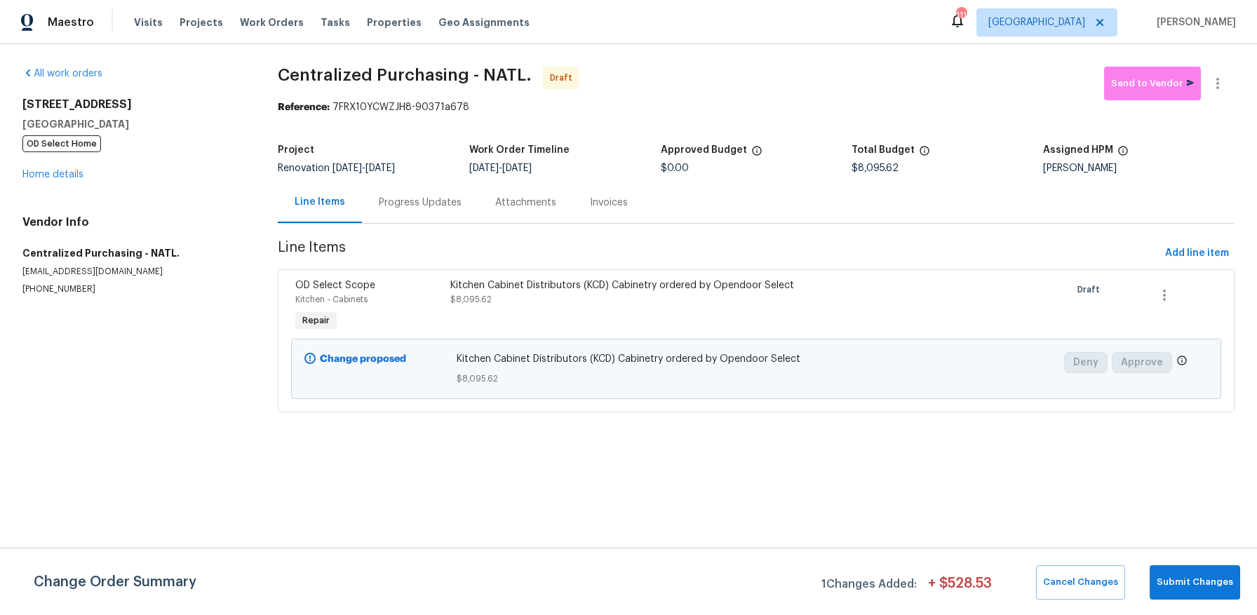
click at [321, 319] on span "Repair" at bounding box center [316, 321] width 39 height 14
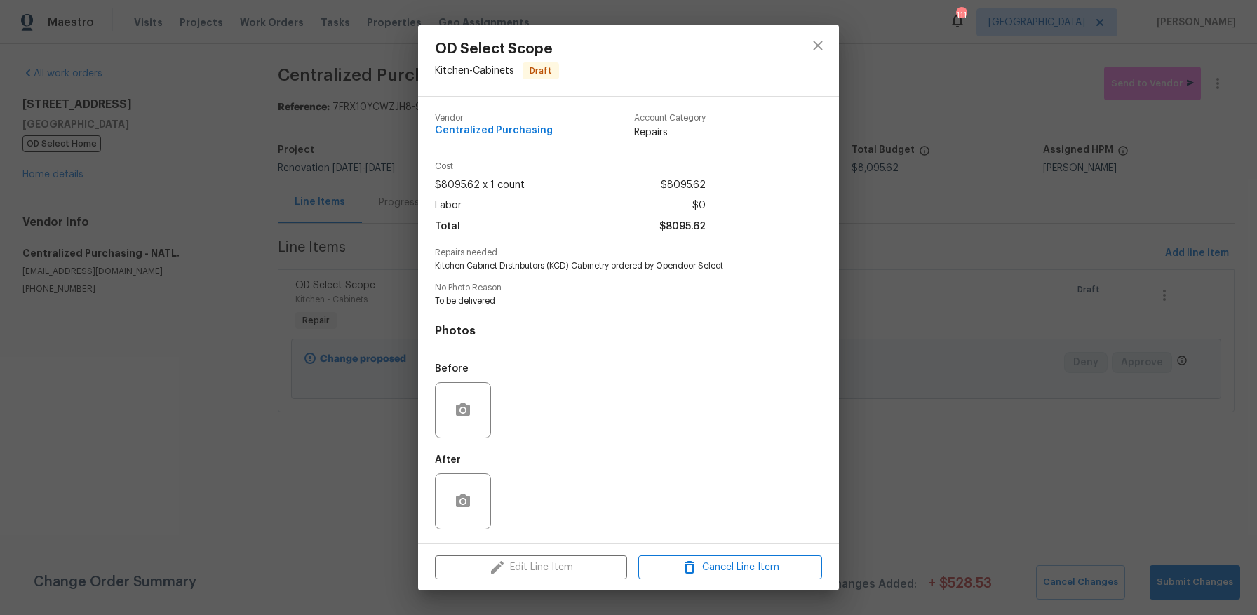
click at [646, 131] on span "Repairs" at bounding box center [670, 133] width 72 height 14
click at [647, 119] on span "Account Category" at bounding box center [670, 118] width 72 height 9
click at [543, 567] on div "Edit Line Item Cancel Line Item" at bounding box center [628, 567] width 421 height 47
click at [456, 127] on span "Centralized Purchasing" at bounding box center [494, 131] width 118 height 11
click at [809, 45] on icon "close" at bounding box center [817, 45] width 17 height 17
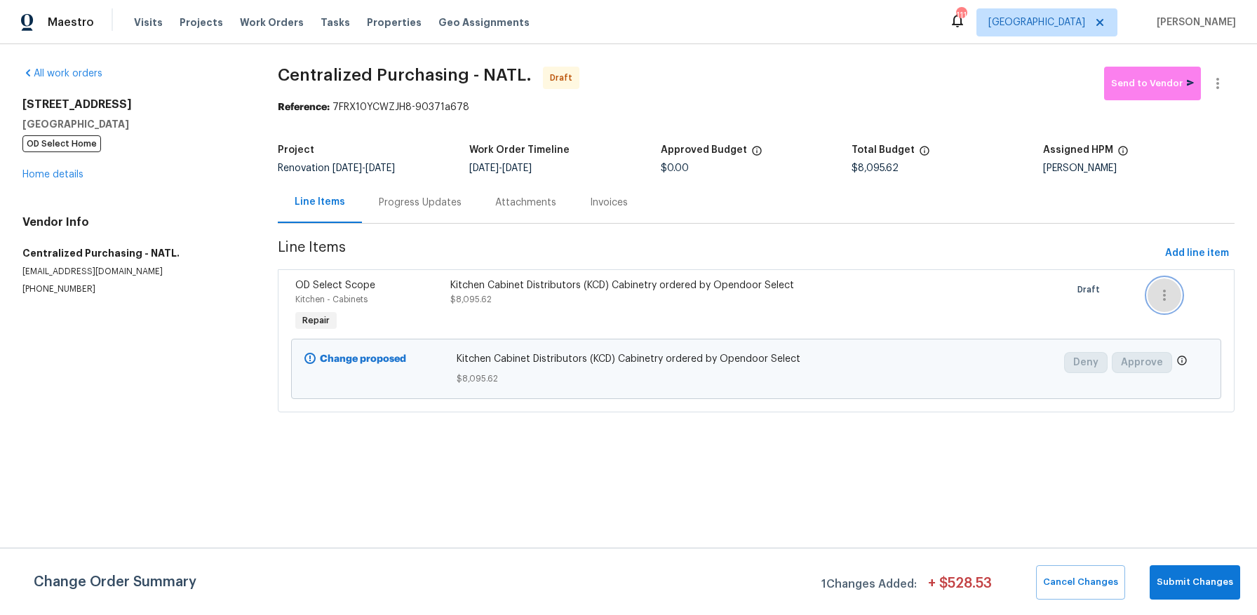
click at [1156, 299] on icon "button" at bounding box center [1164, 295] width 17 height 17
click at [1046, 299] on div at bounding box center [628, 307] width 1257 height 615
click at [985, 251] on span "Line Items" at bounding box center [719, 254] width 882 height 26
drag, startPoint x: 425, startPoint y: 187, endPoint x: 423, endPoint y: 196, distance: 10.0
click at [424, 188] on div "Progress Updates" at bounding box center [420, 202] width 116 height 41
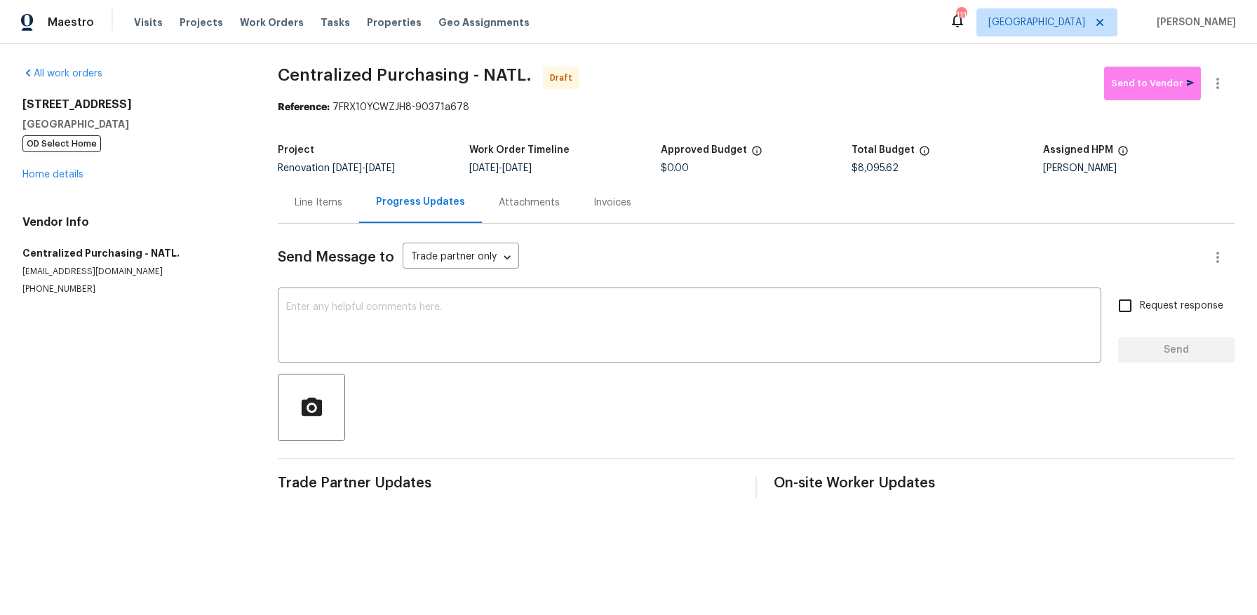
click at [509, 203] on div "Attachments" at bounding box center [529, 203] width 61 height 14
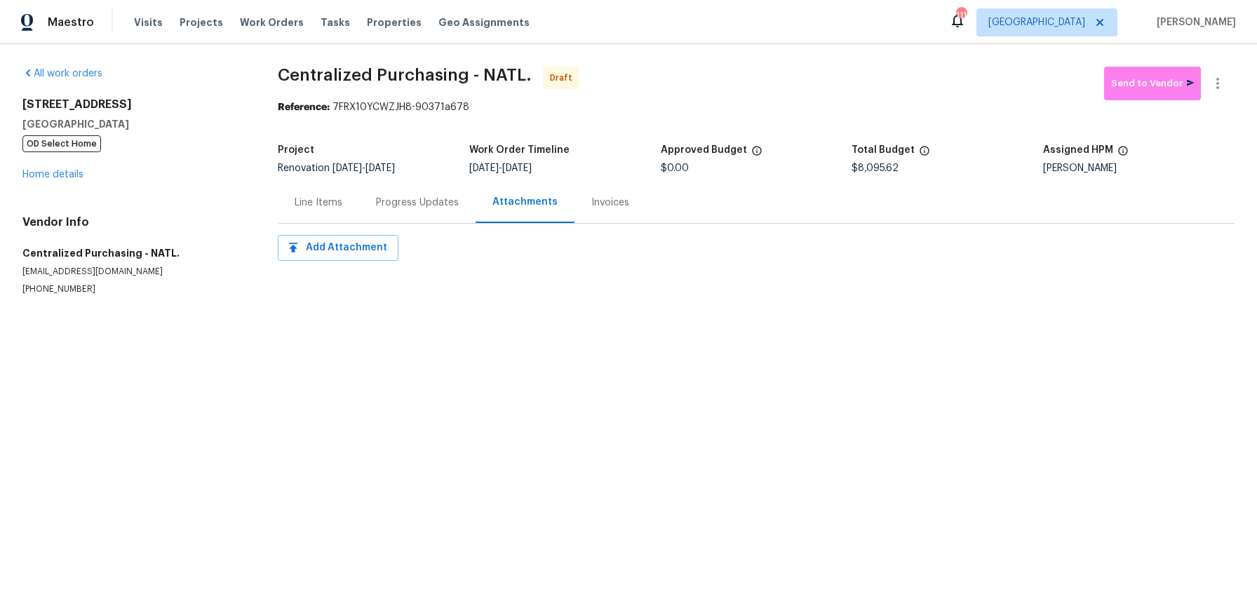
click at [574, 201] on div "Invoices" at bounding box center [610, 202] width 72 height 41
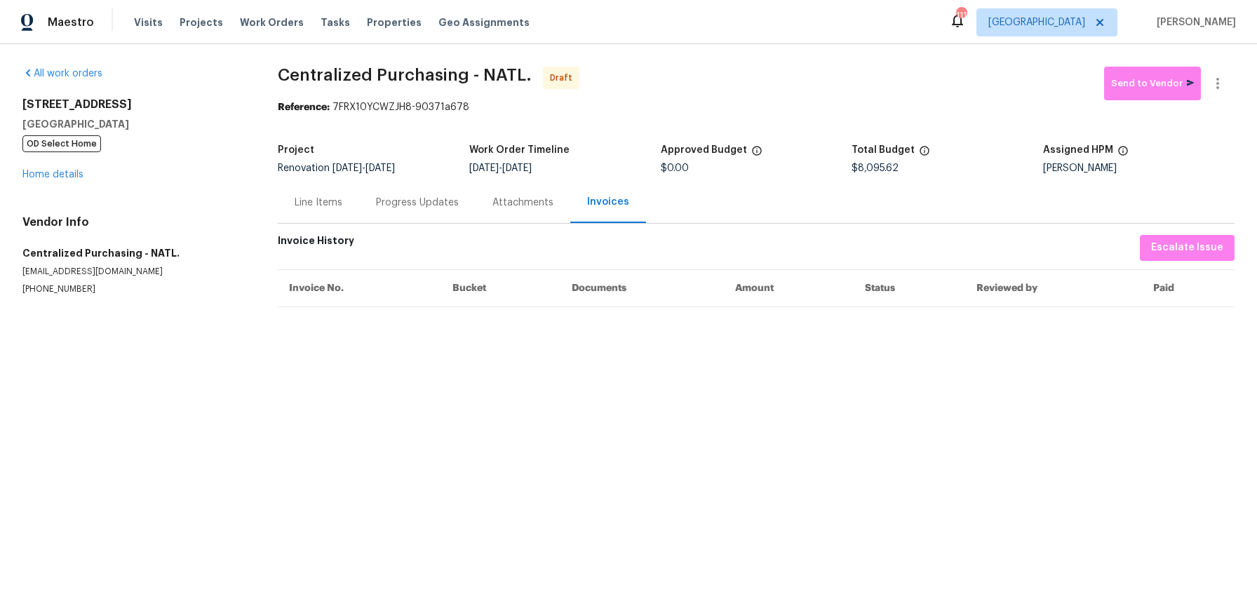
click at [336, 204] on div "Line Items" at bounding box center [319, 203] width 48 height 14
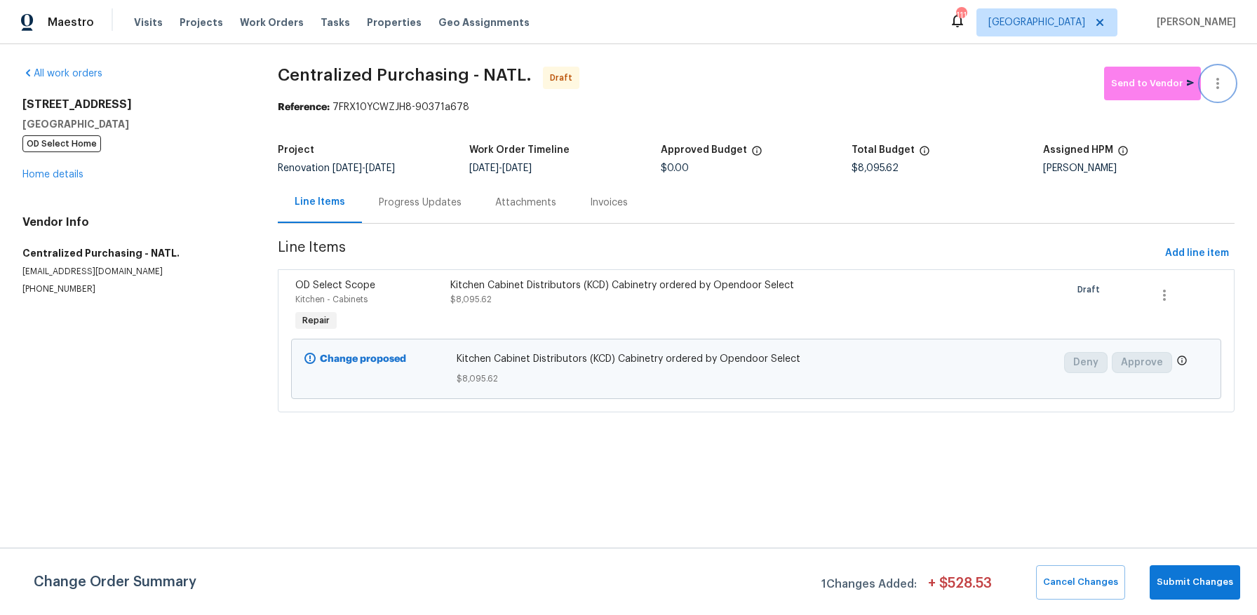
click at [1201, 74] on button "button" at bounding box center [1218, 84] width 34 height 34
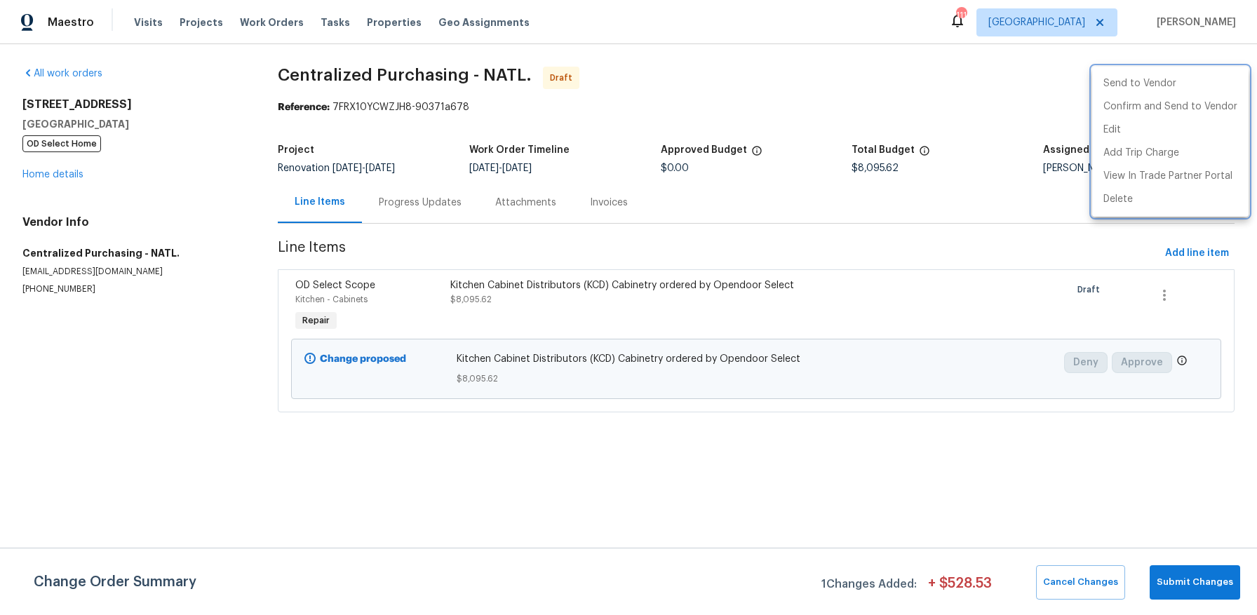
click at [873, 108] on div at bounding box center [628, 307] width 1257 height 615
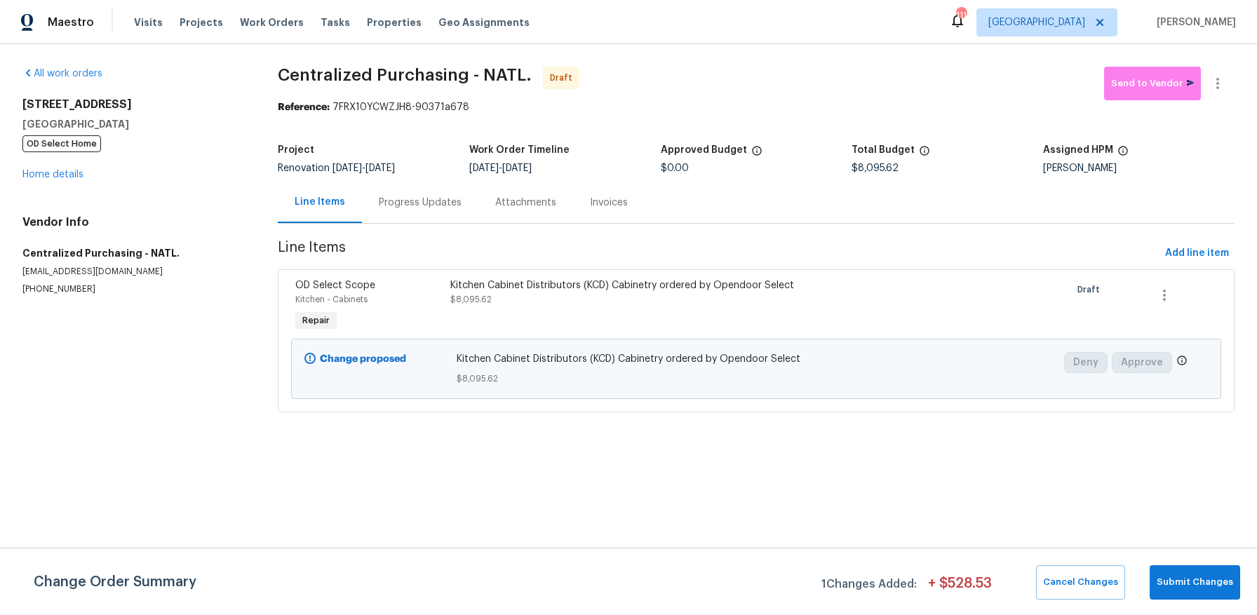
click at [325, 319] on span "Repair" at bounding box center [316, 321] width 39 height 14
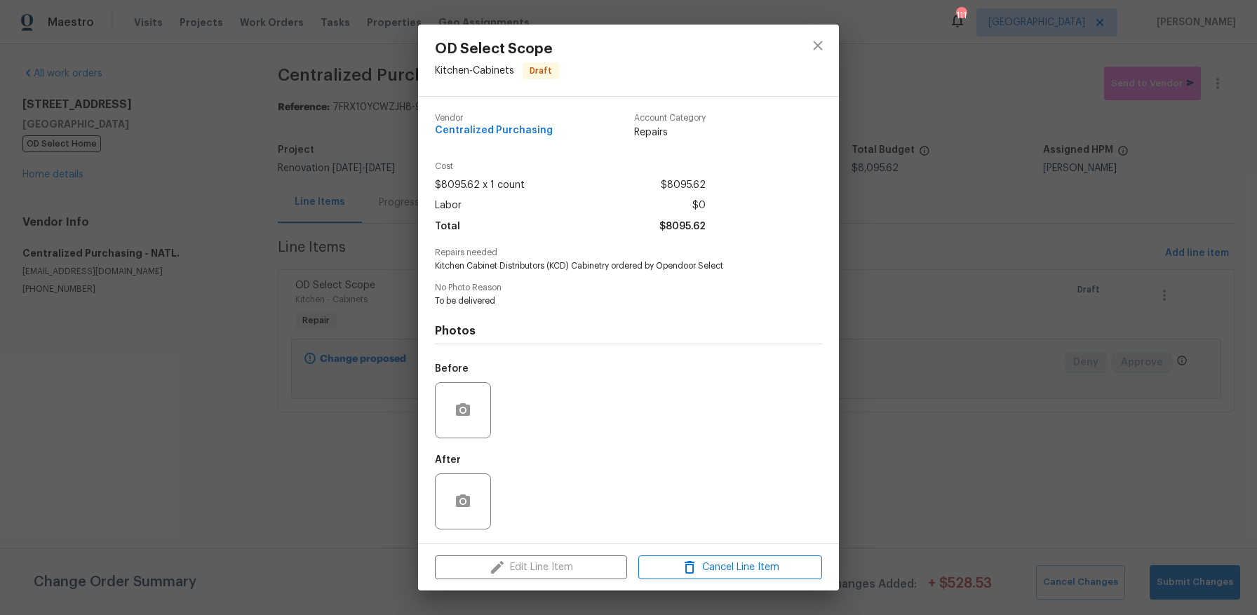
click at [570, 571] on div "Edit Line Item Cancel Line Item" at bounding box center [628, 567] width 421 height 47
click at [811, 48] on icon "close" at bounding box center [817, 45] width 17 height 17
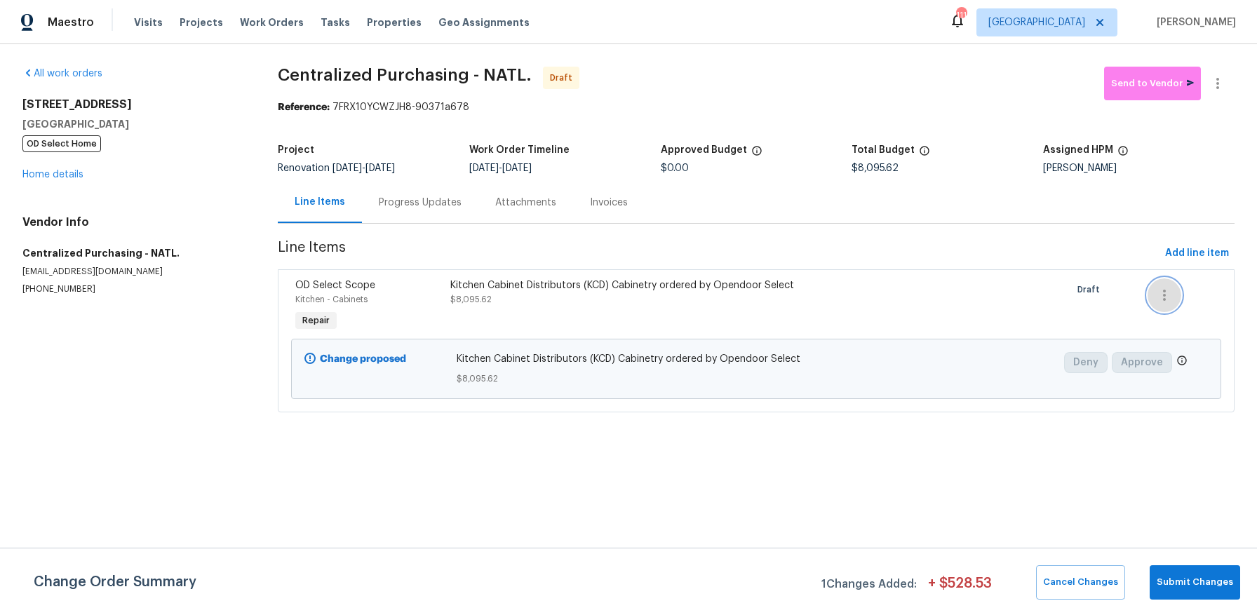
click at [1157, 301] on icon "button" at bounding box center [1164, 295] width 17 height 17
click at [1173, 299] on li "Cancel" at bounding box center [1165, 295] width 54 height 23
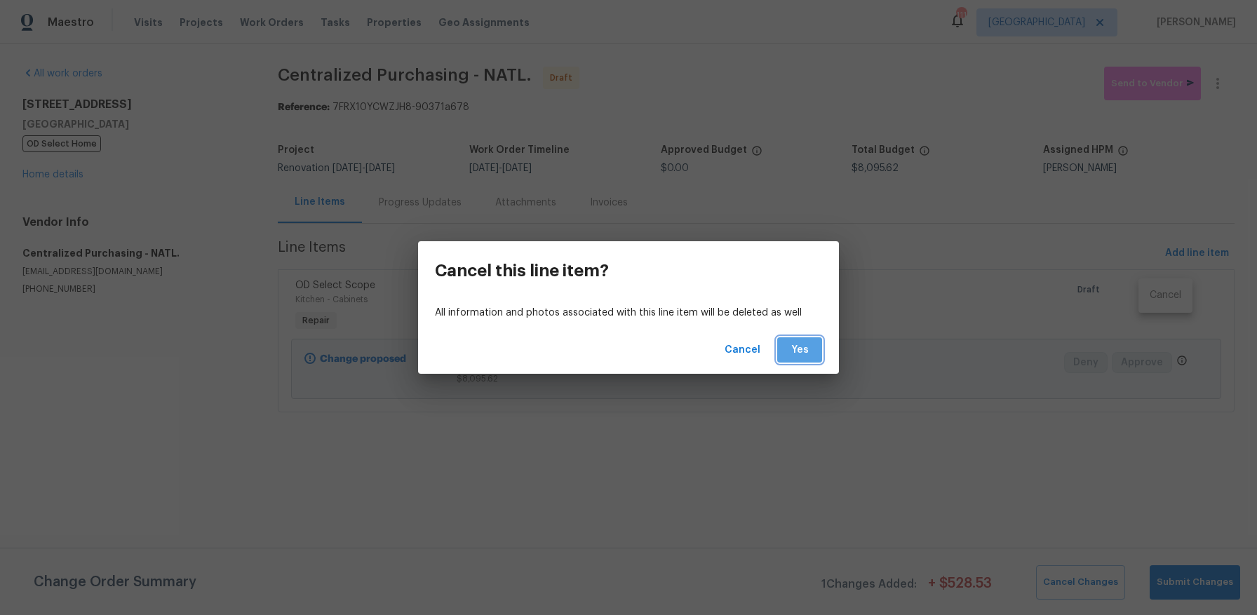
click at [802, 351] on span "Yes" at bounding box center [799, 351] width 22 height 18
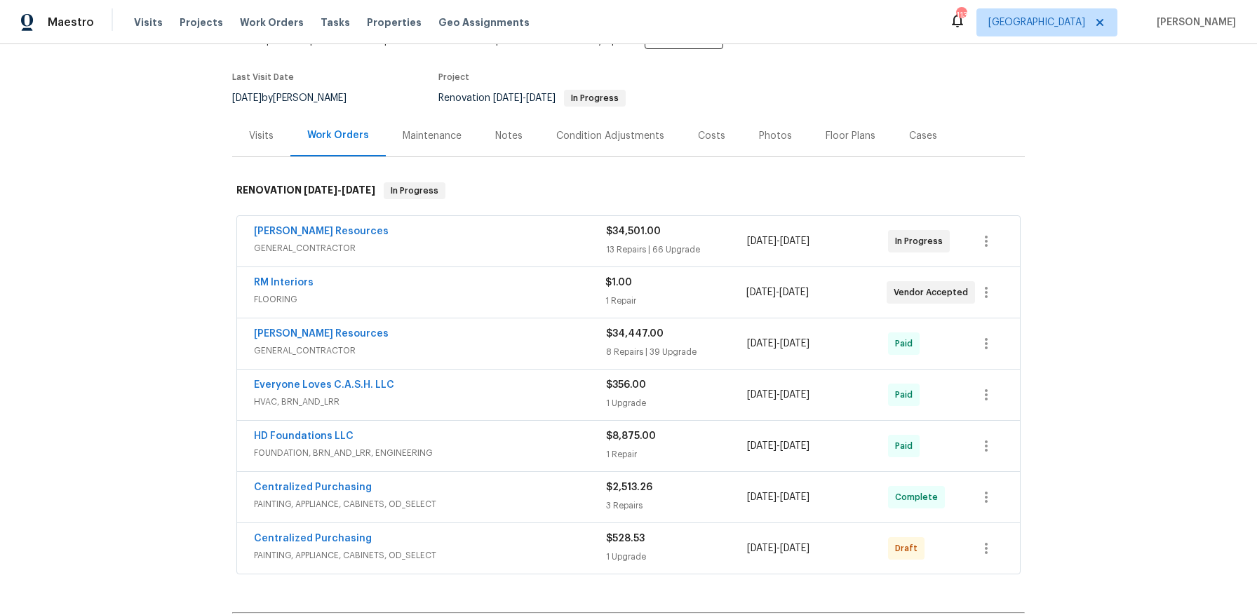
scroll to position [286, 0]
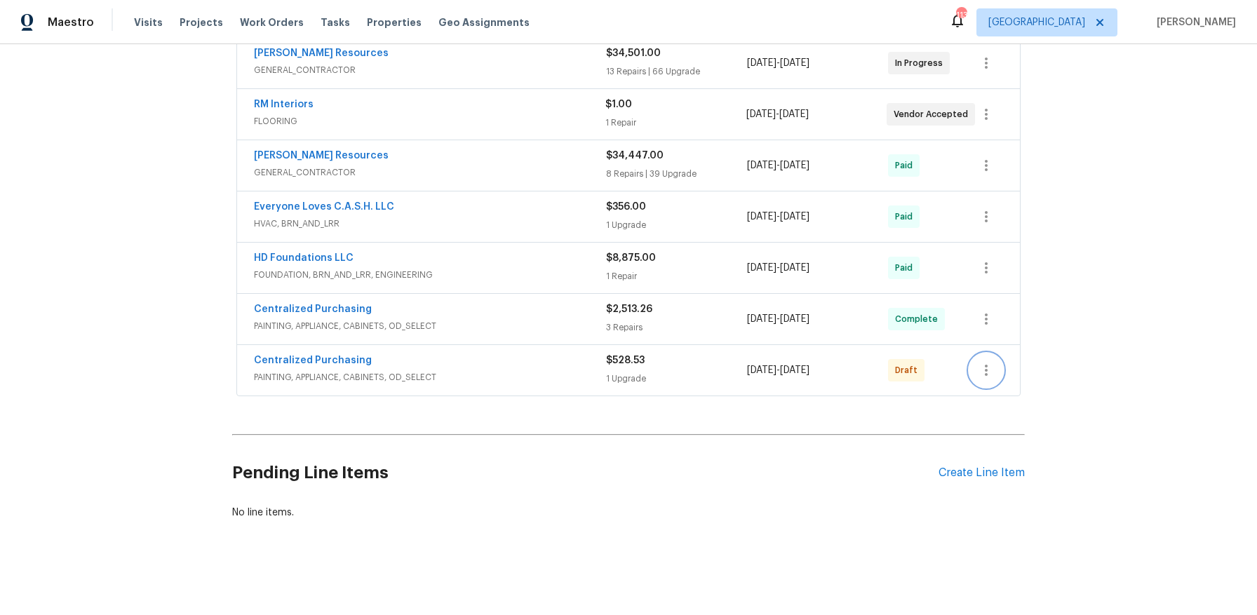
click at [985, 362] on icon "button" at bounding box center [986, 370] width 17 height 17
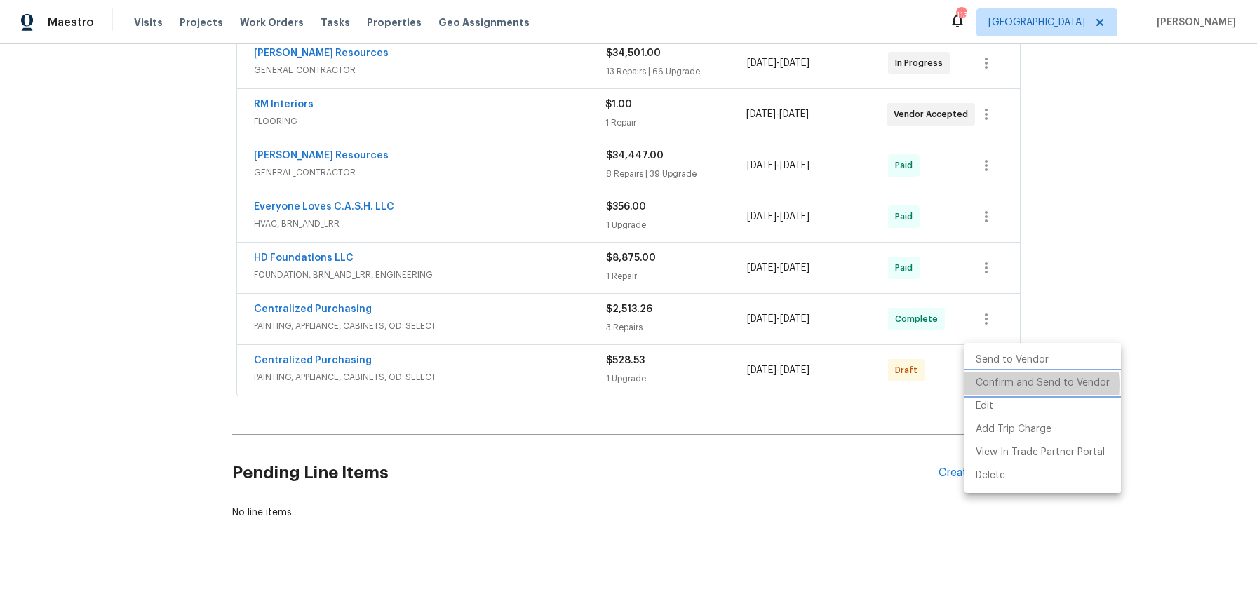
click at [1011, 385] on li "Confirm and Send to Vendor" at bounding box center [1042, 383] width 156 height 23
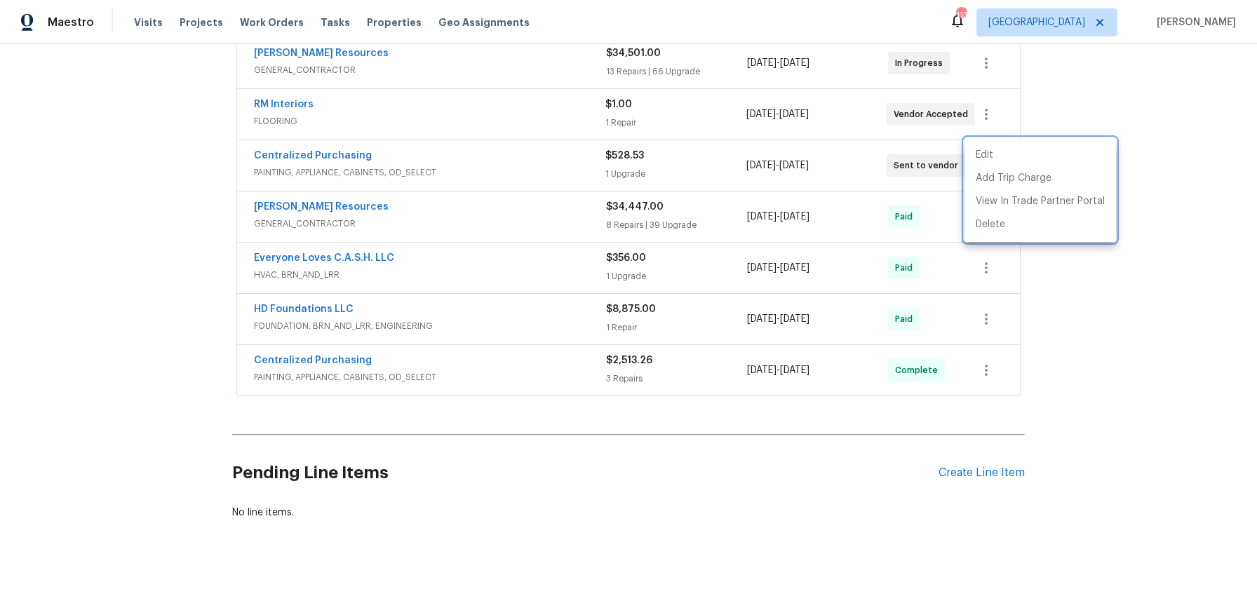
click at [963, 459] on div at bounding box center [628, 307] width 1257 height 615
click at [975, 466] on div "Create Line Item" at bounding box center [981, 472] width 86 height 13
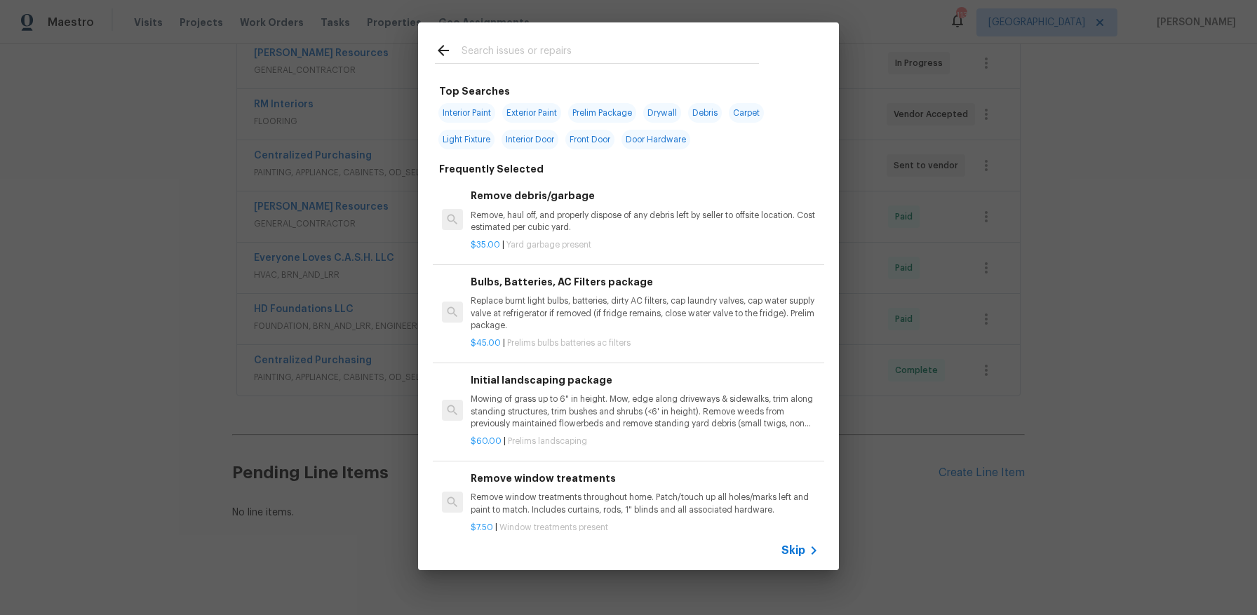
click at [580, 43] on input "text" at bounding box center [609, 52] width 297 height 21
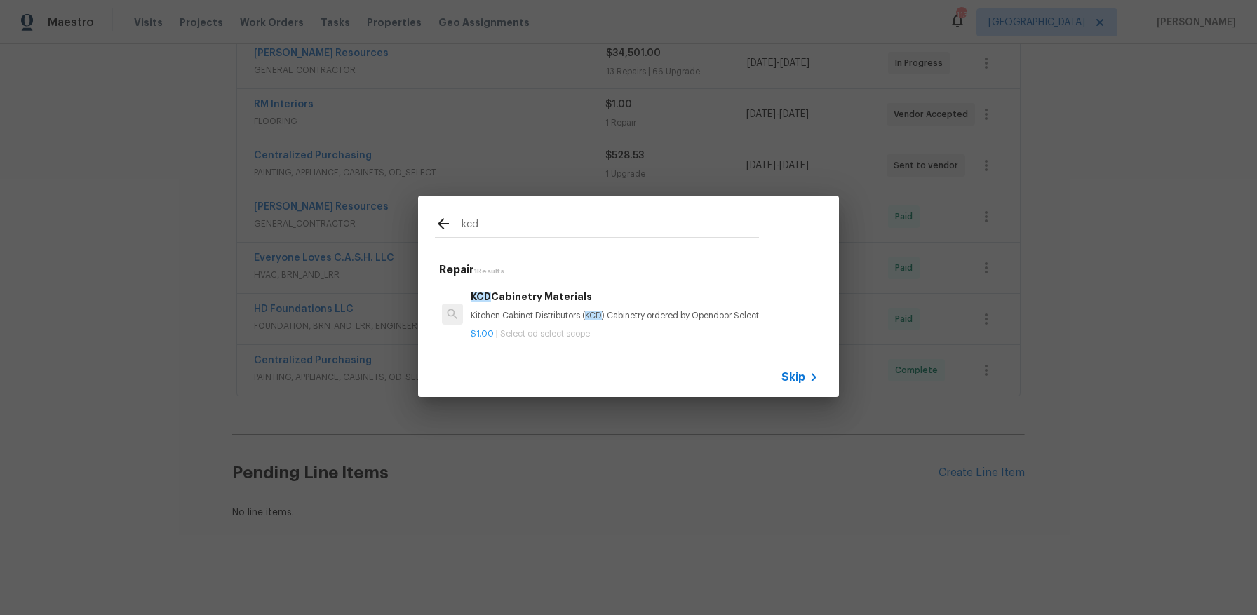
type input "kcd"
click at [543, 310] on p "Kitchen Cabinet Distributors ( KCD ) Cabinetry ordered by Opendoor Select" at bounding box center [645, 316] width 348 height 12
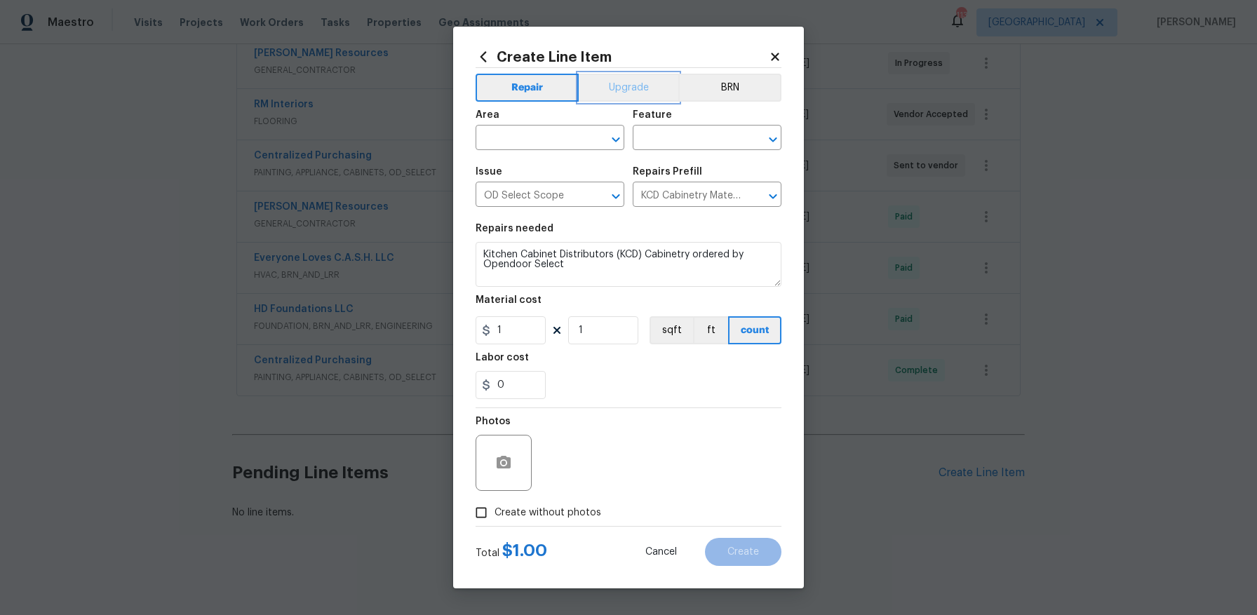
click at [598, 93] on button "Upgrade" at bounding box center [629, 88] width 100 height 28
click at [552, 137] on input "text" at bounding box center [530, 139] width 109 height 22
click at [542, 170] on li "Kitchen" at bounding box center [550, 170] width 149 height 23
type input "Kitchen"
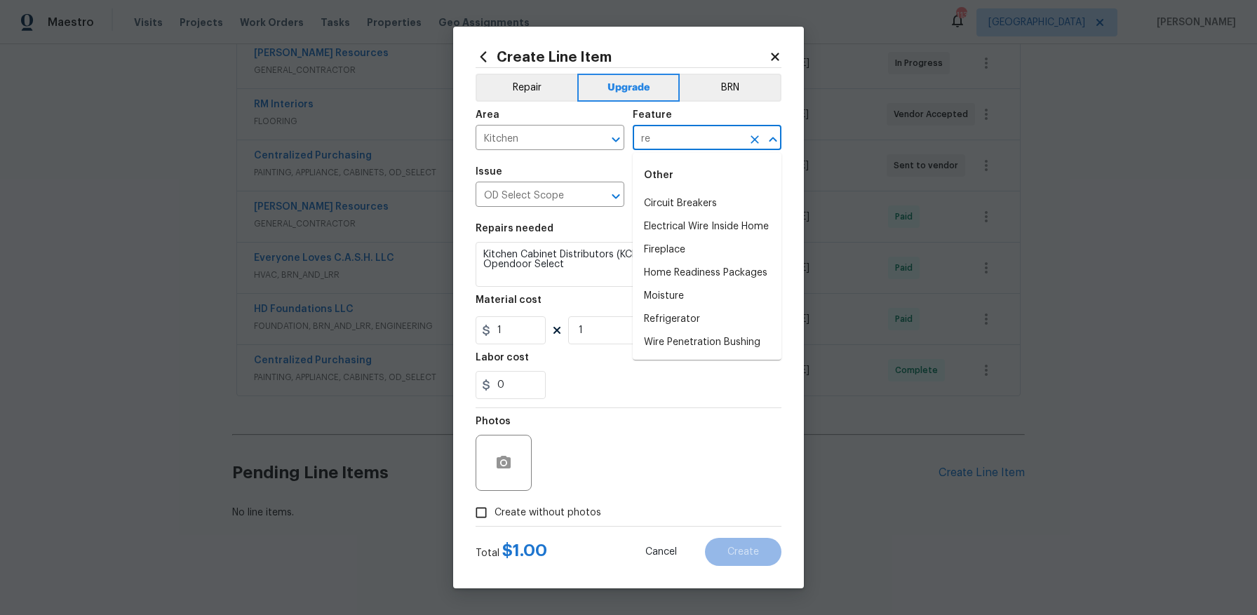
type input "r"
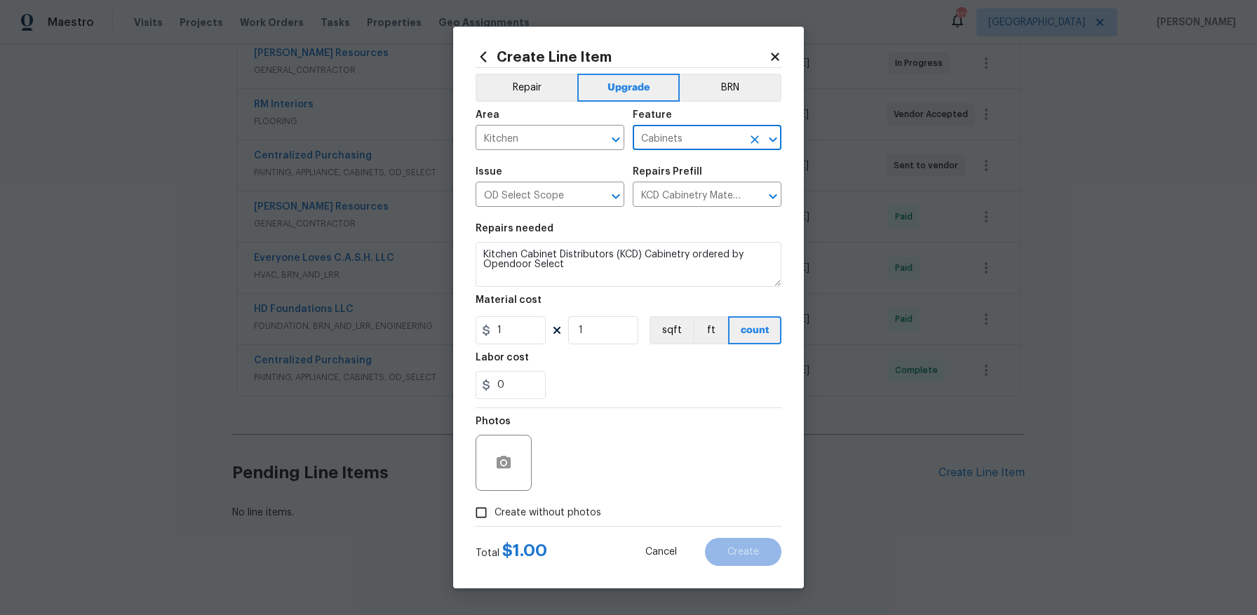
type input "Cabinets"
click at [517, 332] on input "1" at bounding box center [511, 330] width 70 height 28
click at [607, 347] on section "Repairs needed Kitchen Cabinet Distributors (KCD) Cabinetry ordered by Opendoor…" at bounding box center [629, 311] width 306 height 192
click at [541, 327] on input "8095.6" at bounding box center [511, 330] width 70 height 28
type input "8095.62"
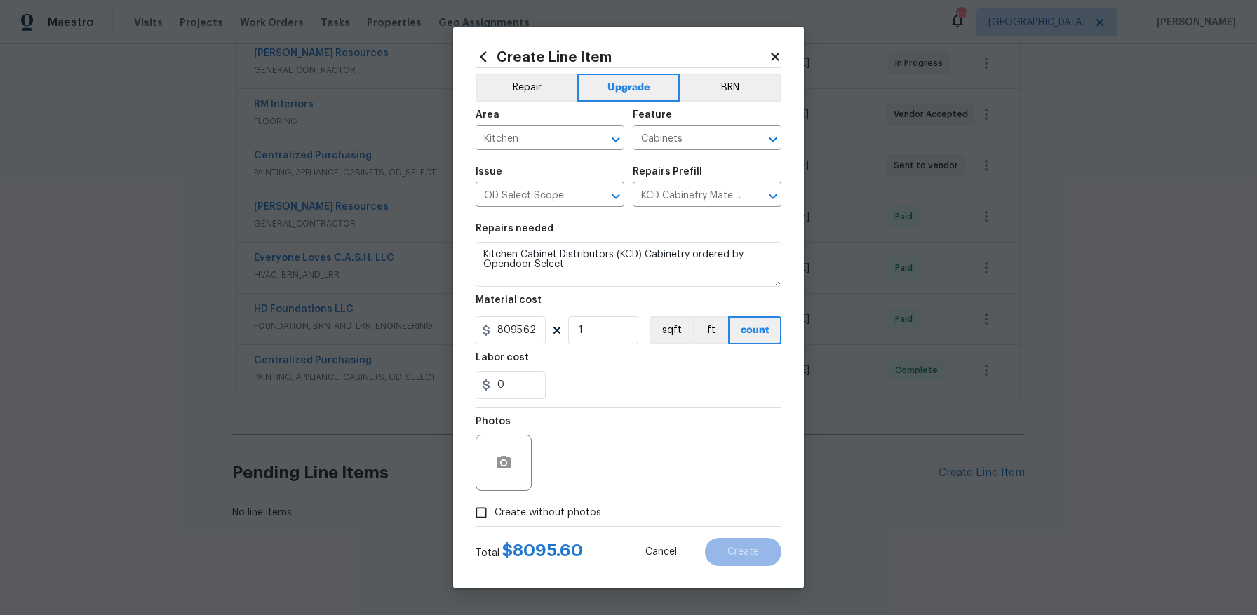
drag, startPoint x: 615, startPoint y: 376, endPoint x: 620, endPoint y: 391, distance: 16.2
click at [614, 375] on div "0" at bounding box center [629, 385] width 306 height 28
click at [520, 509] on span "Create without photos" at bounding box center [547, 513] width 107 height 15
click at [494, 509] on input "Create without photos" at bounding box center [481, 512] width 27 height 27
checkbox input "true"
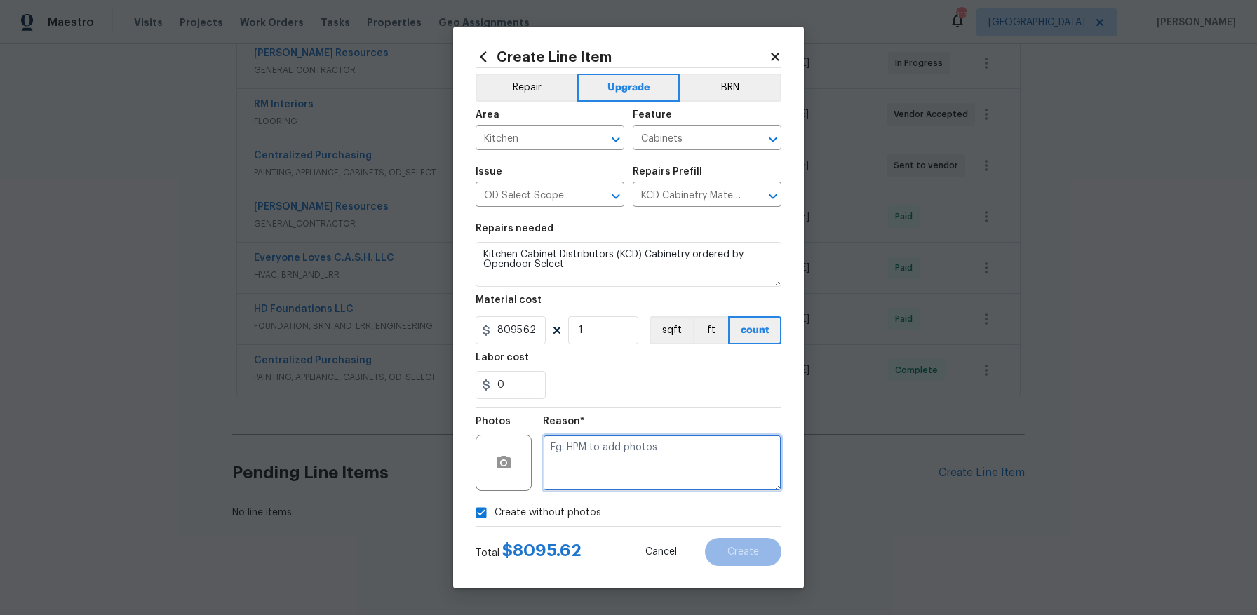
click at [613, 479] on textarea at bounding box center [662, 463] width 238 height 56
type textarea "KCD Order"
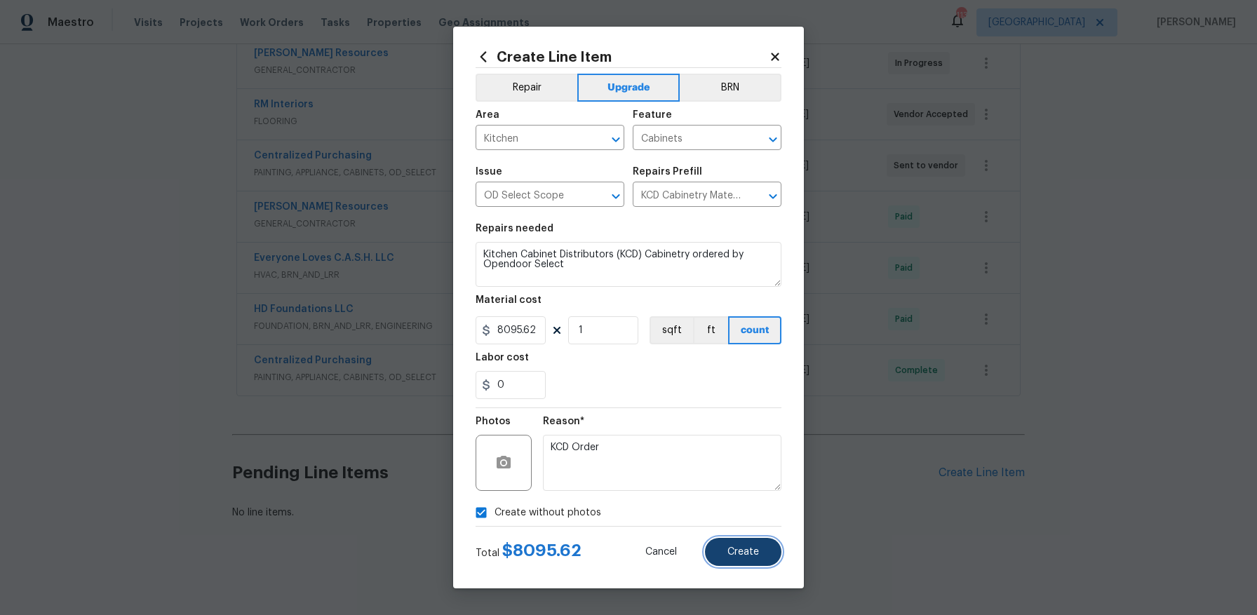
click at [755, 550] on span "Create" at bounding box center [743, 552] width 32 height 11
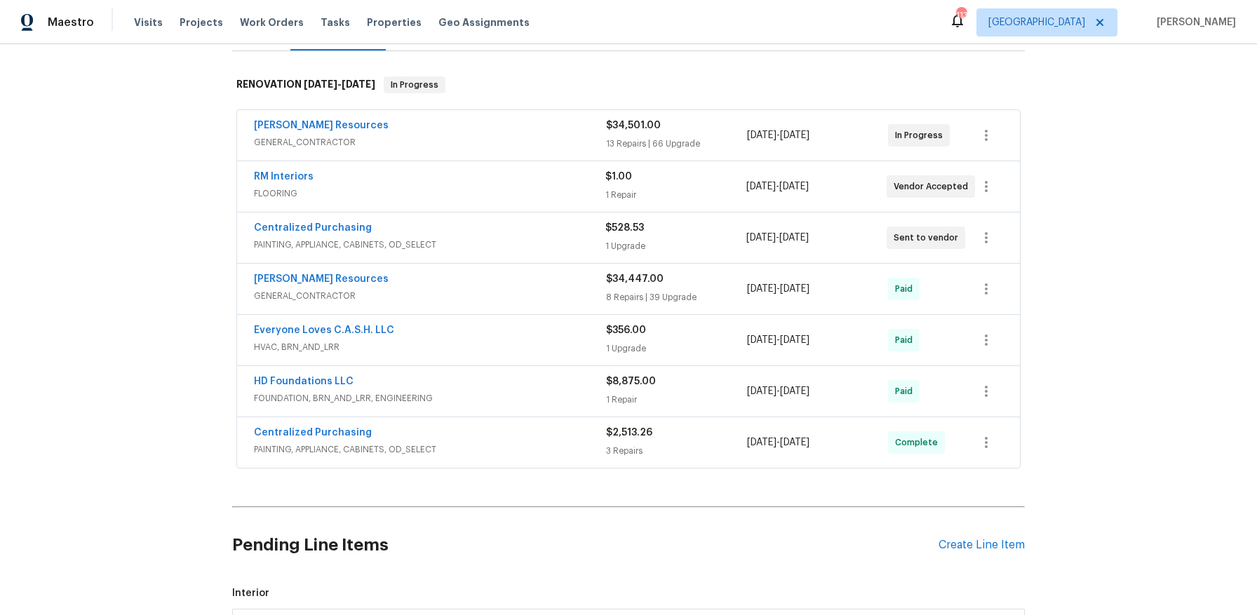
scroll to position [447, 0]
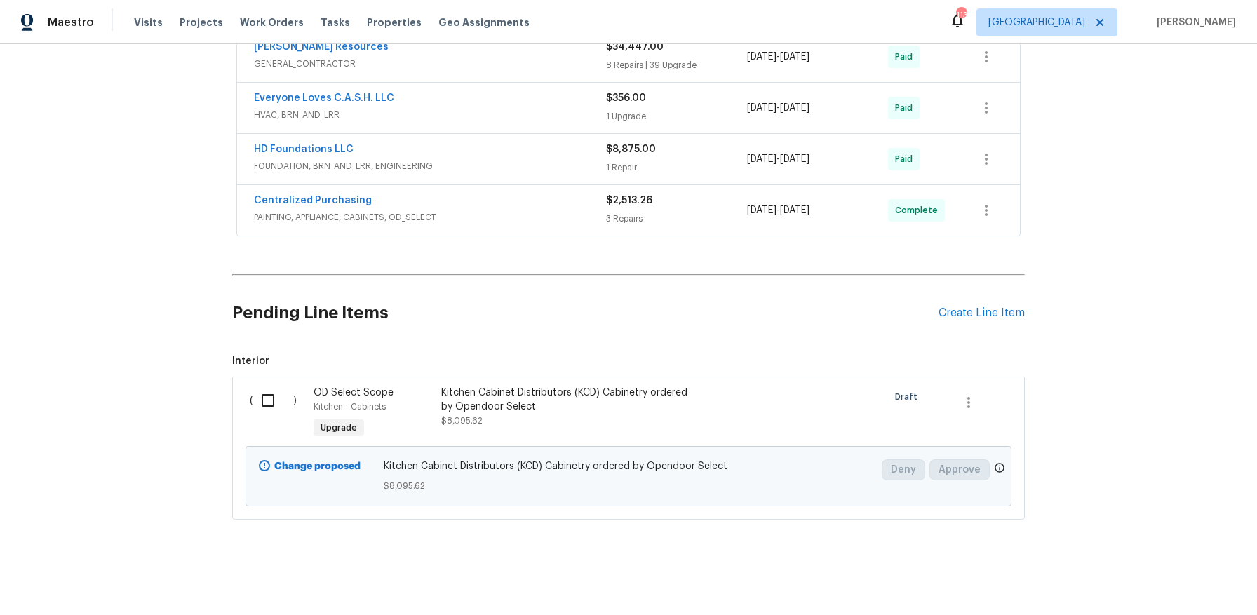
click at [270, 387] on input "checkbox" at bounding box center [273, 400] width 40 height 29
click at [1157, 584] on span "Create Work Order" at bounding box center [1176, 581] width 93 height 18
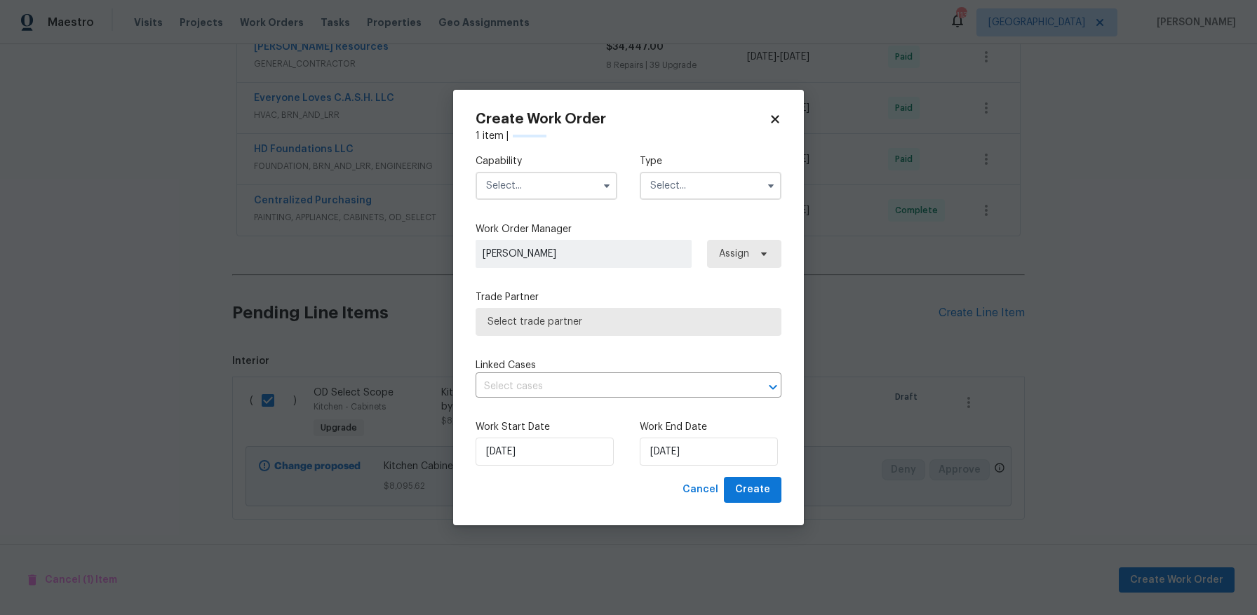
checkbox input "false"
click at [572, 177] on input "text" at bounding box center [547, 186] width 142 height 28
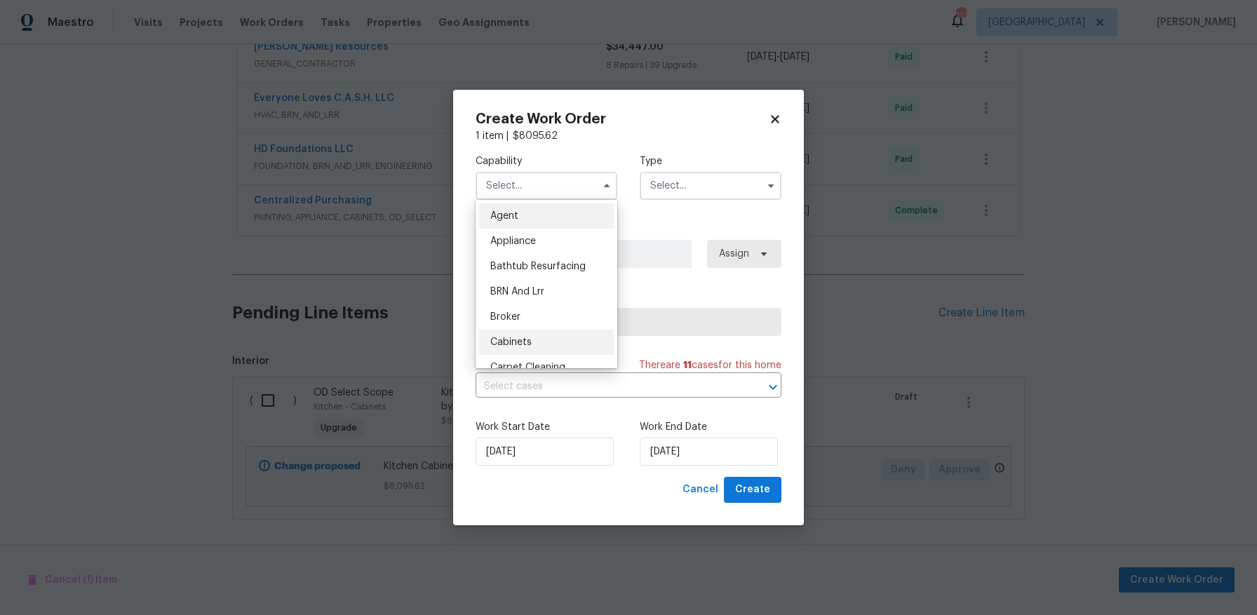
click at [559, 338] on div "Cabinets" at bounding box center [546, 342] width 135 height 25
type input "Cabinets"
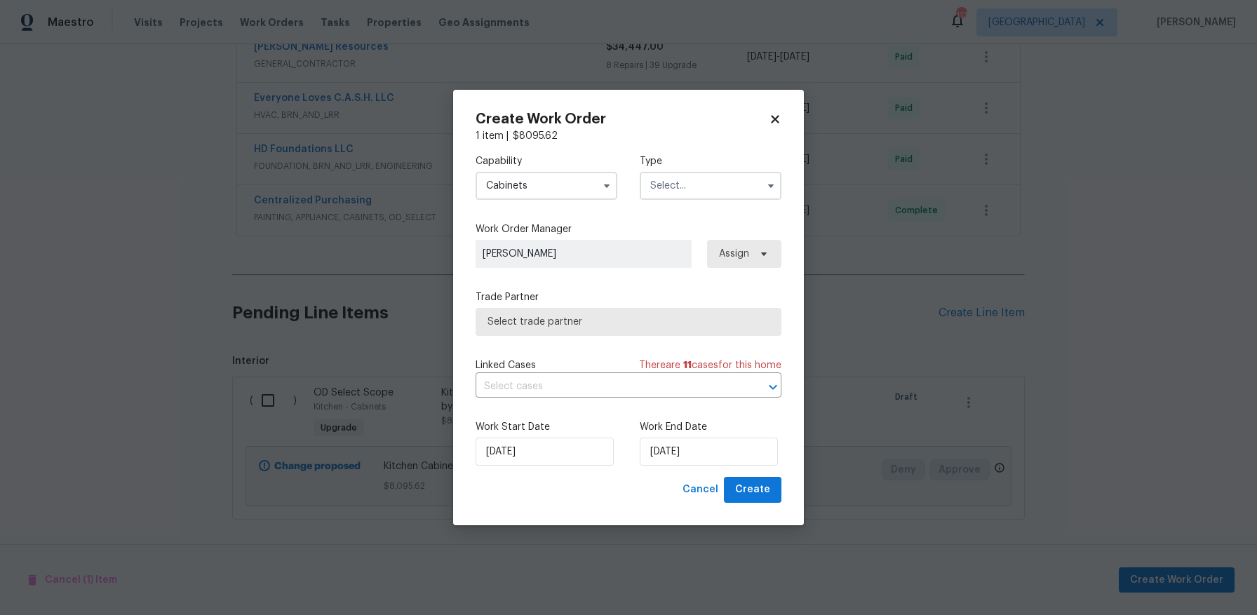
click at [724, 189] on input "text" at bounding box center [711, 186] width 142 height 28
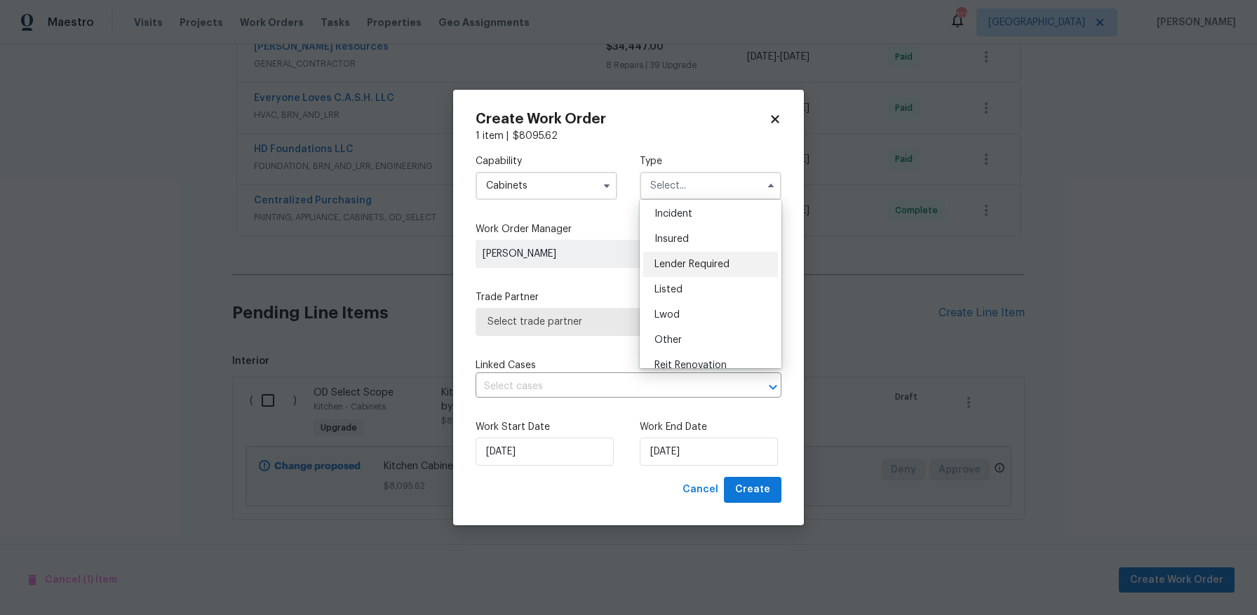
scroll to position [167, 0]
click at [725, 274] on div "Renovation" at bounding box center [710, 276] width 135 height 25
type input "Renovation"
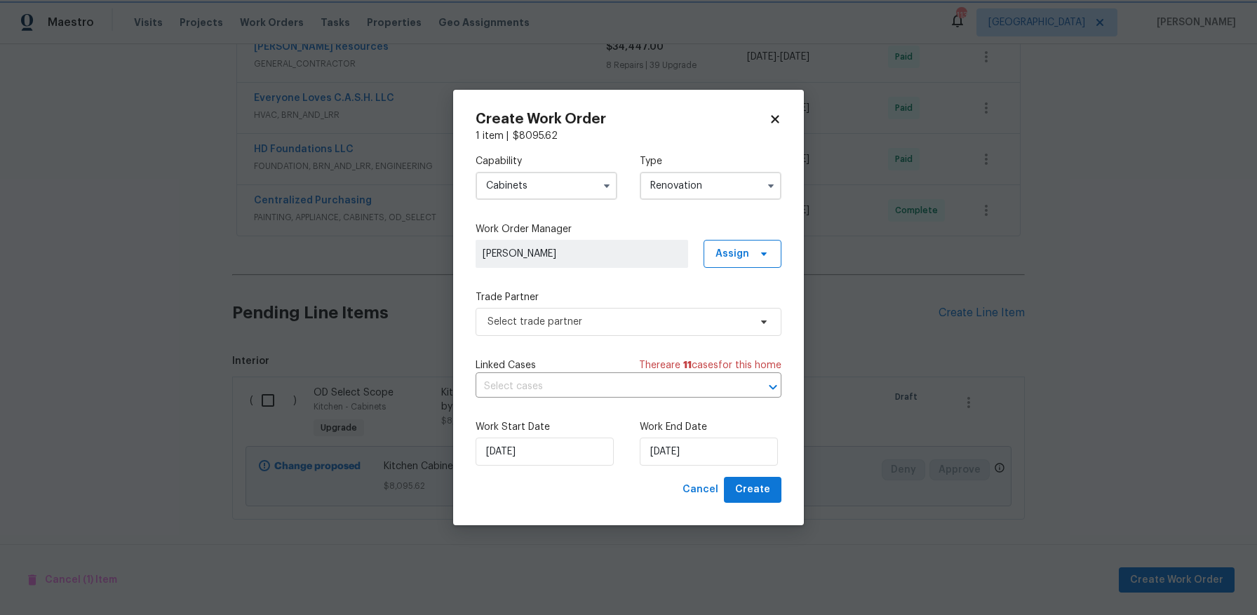
scroll to position [0, 0]
drag, startPoint x: 728, startPoint y: 247, endPoint x: 736, endPoint y: 262, distance: 17.3
click at [728, 247] on span "Assign" at bounding box center [732, 254] width 34 height 14
click at [771, 314] on div "Assign to me" at bounding box center [744, 313] width 61 height 14
click at [624, 281] on div "Capability Cabinets Type Renovation Work Order Manager [PERSON_NAME] Assign Tra…" at bounding box center [629, 310] width 306 height 334
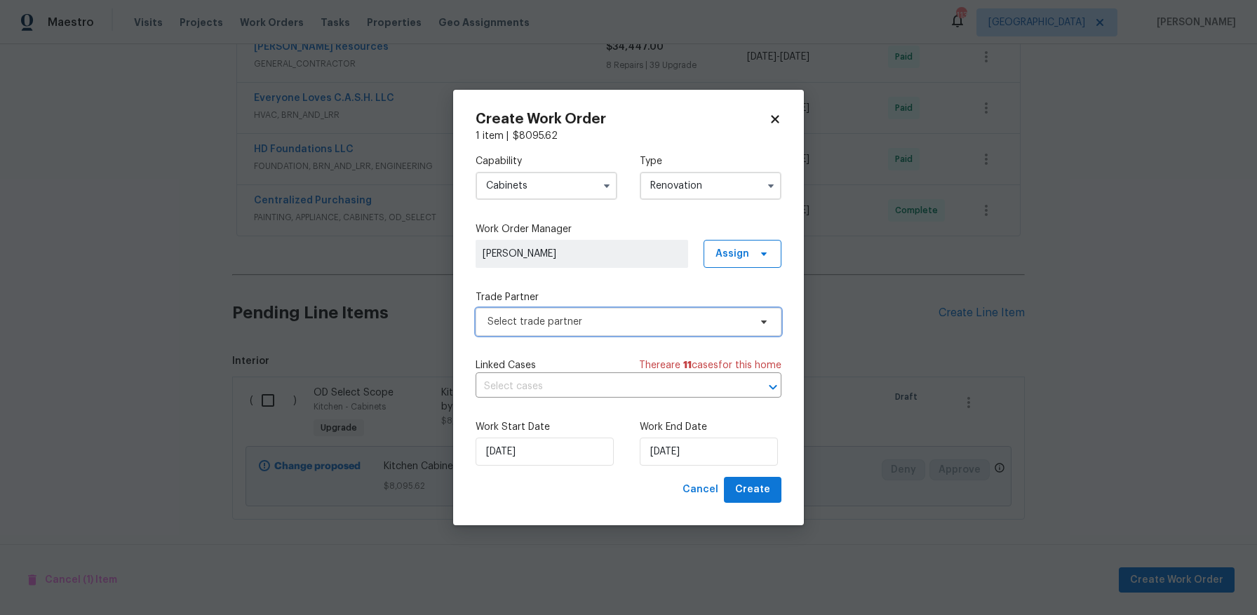
click at [610, 324] on span "Select trade partner" at bounding box center [618, 322] width 262 height 14
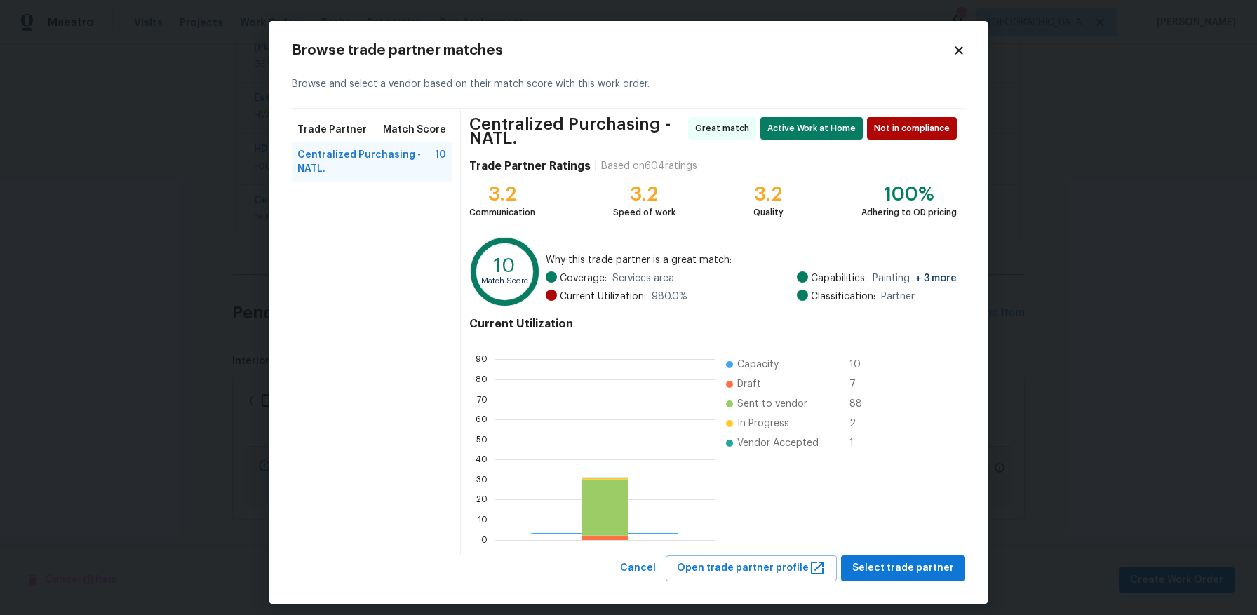
scroll to position [186, 210]
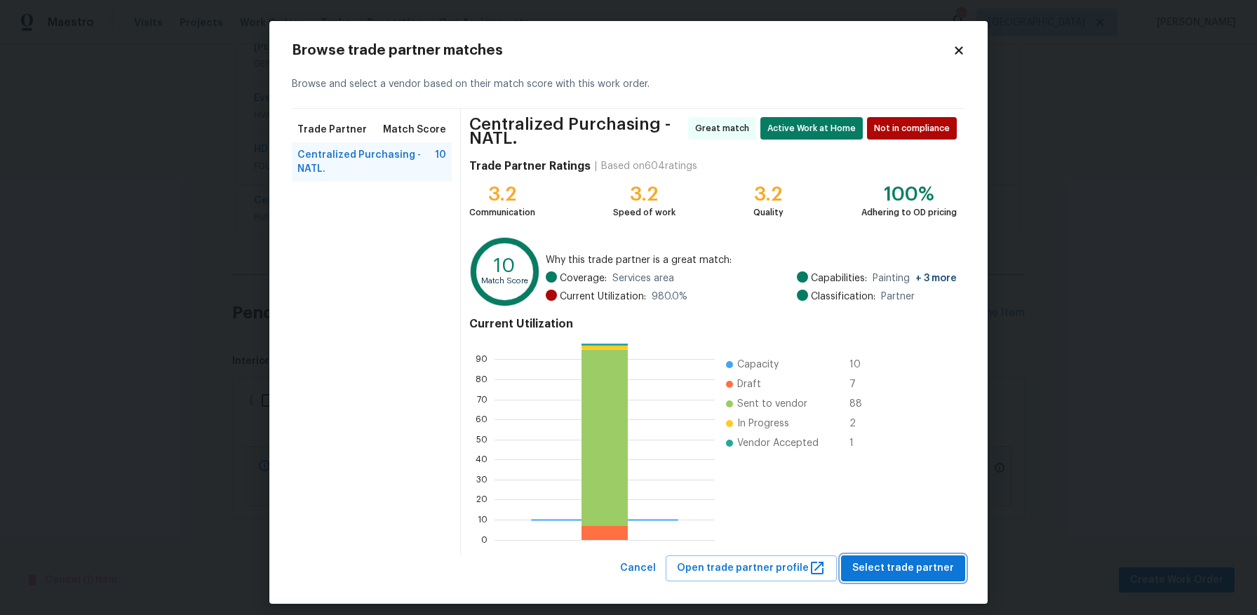
click at [899, 574] on span "Select trade partner" at bounding box center [903, 569] width 102 height 18
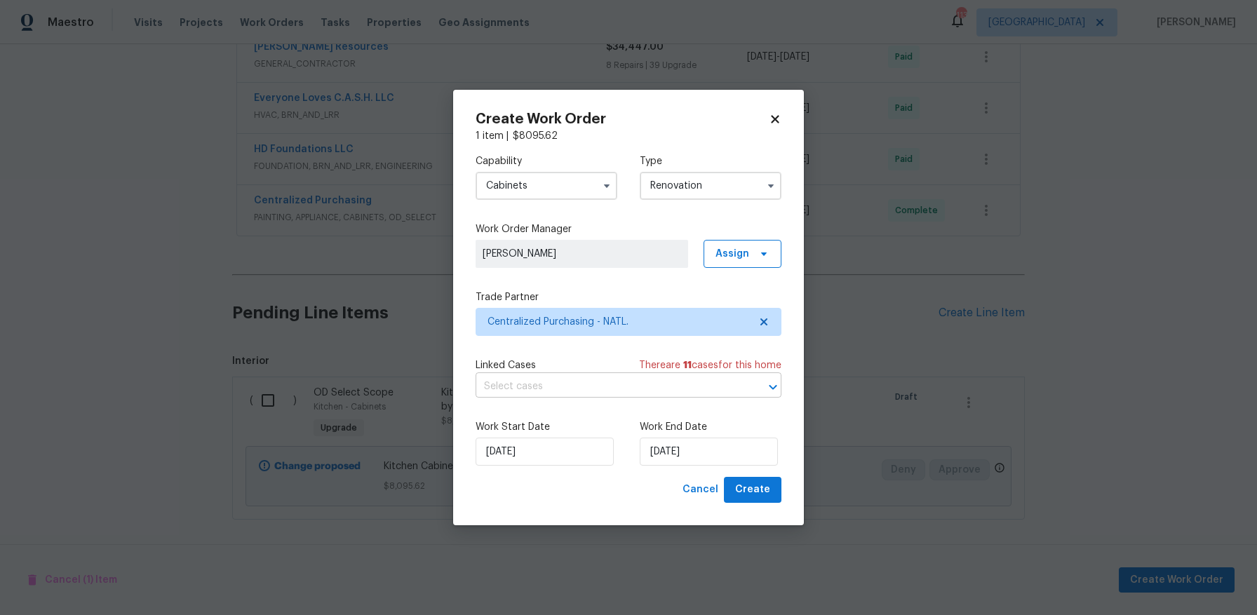
click at [633, 379] on input "text" at bounding box center [609, 387] width 267 height 22
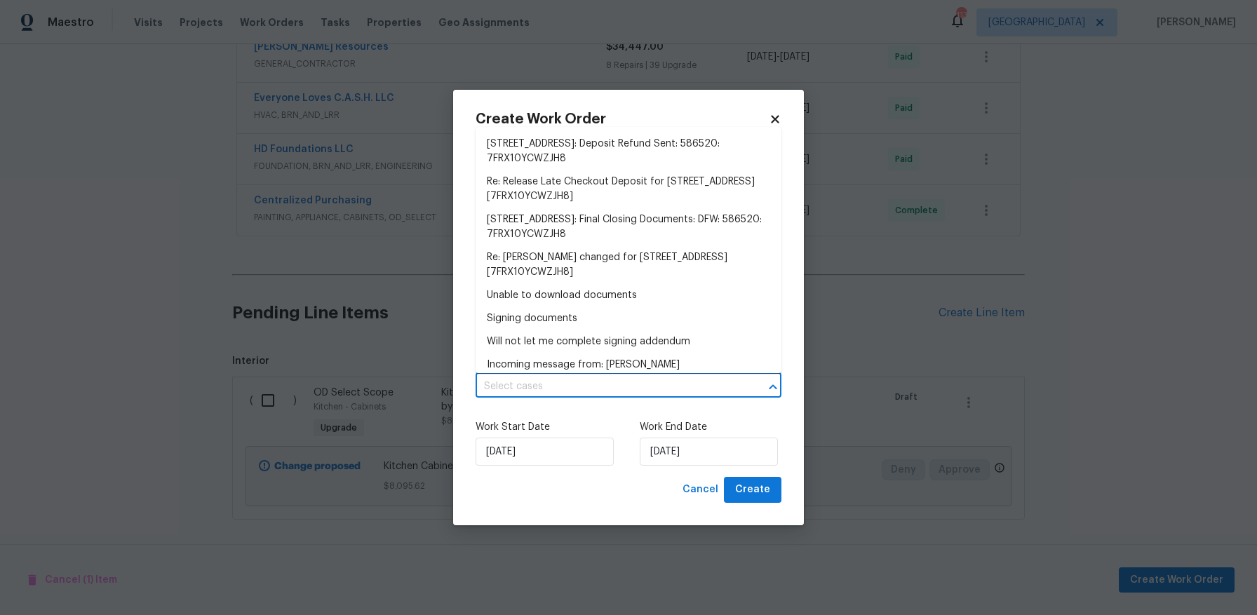
click at [582, 405] on div "Capability Cabinets Type Renovation Work Order Manager Yasmine El Sanyoura Assi…" at bounding box center [629, 310] width 306 height 334
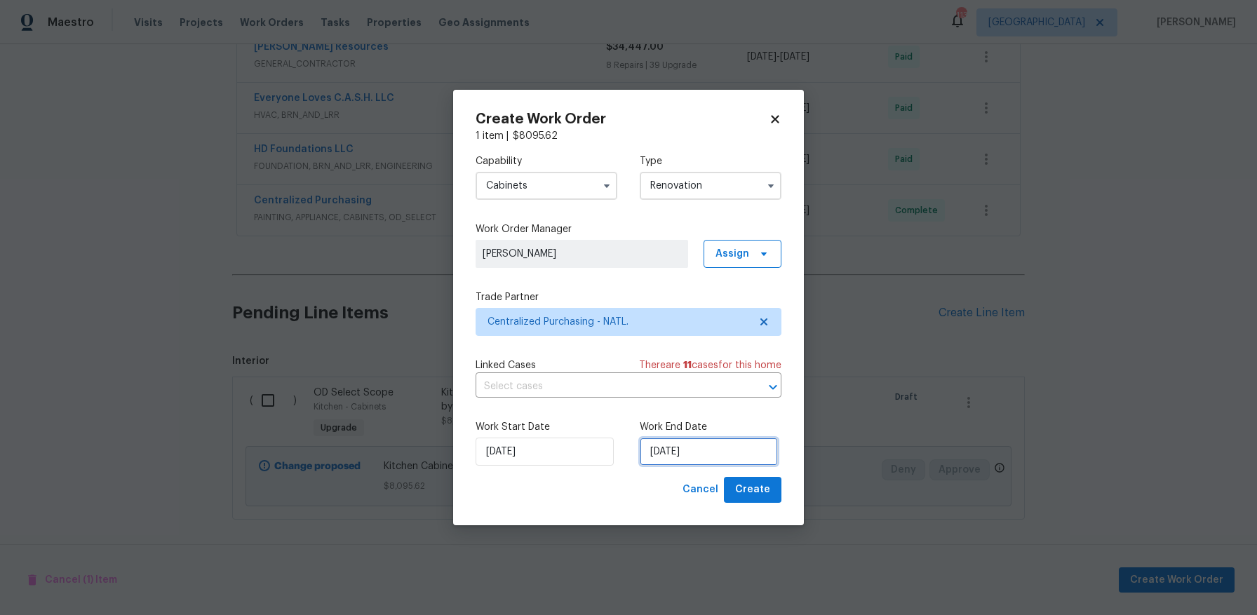
click at [669, 451] on input "[DATE]" at bounding box center [709, 452] width 138 height 28
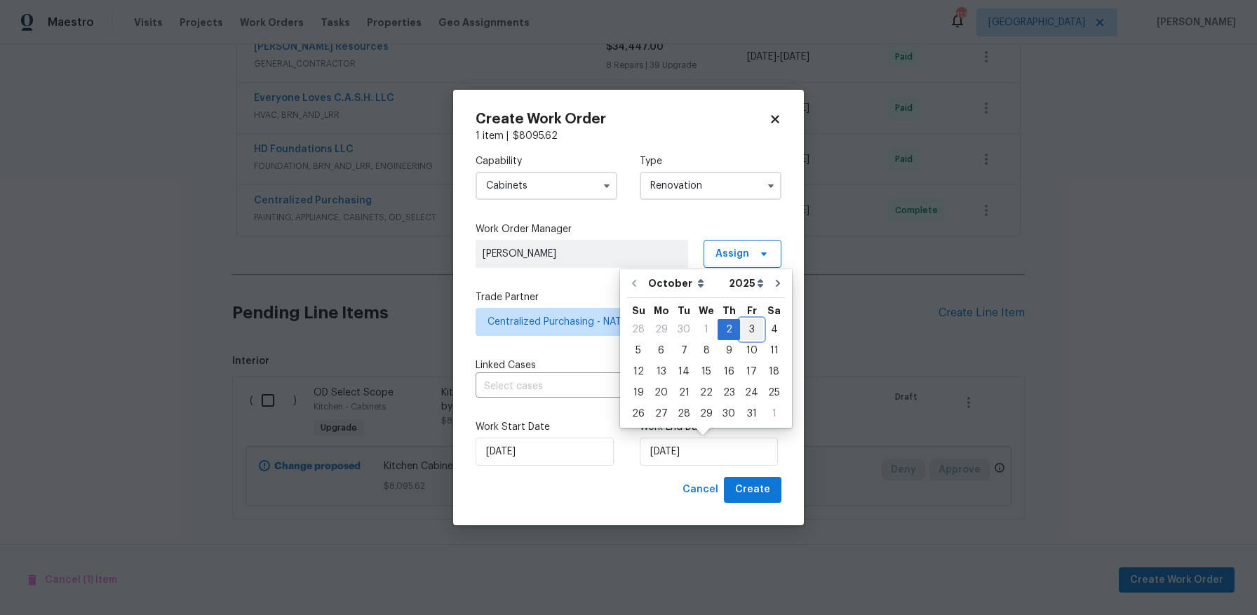
drag, startPoint x: 740, startPoint y: 329, endPoint x: 744, endPoint y: 340, distance: 12.0
click at [741, 328] on div "3" at bounding box center [751, 330] width 23 height 20
type input "[DATE]"
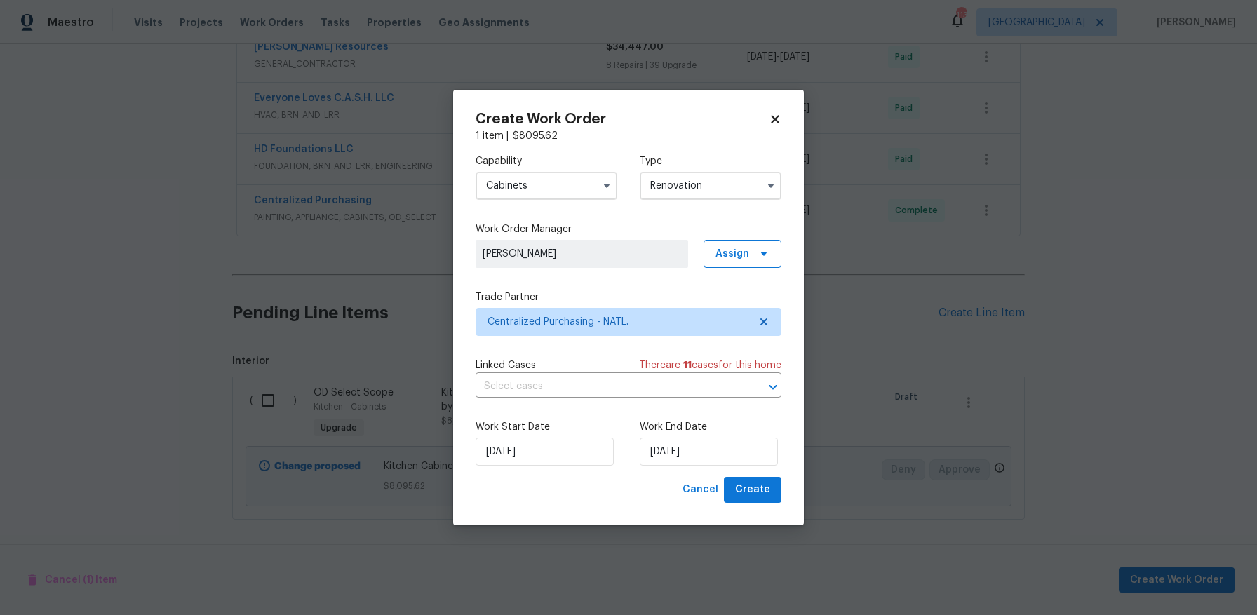
click at [779, 442] on div "[DATE]" at bounding box center [711, 452] width 142 height 28
click at [757, 493] on span "Create" at bounding box center [752, 490] width 35 height 18
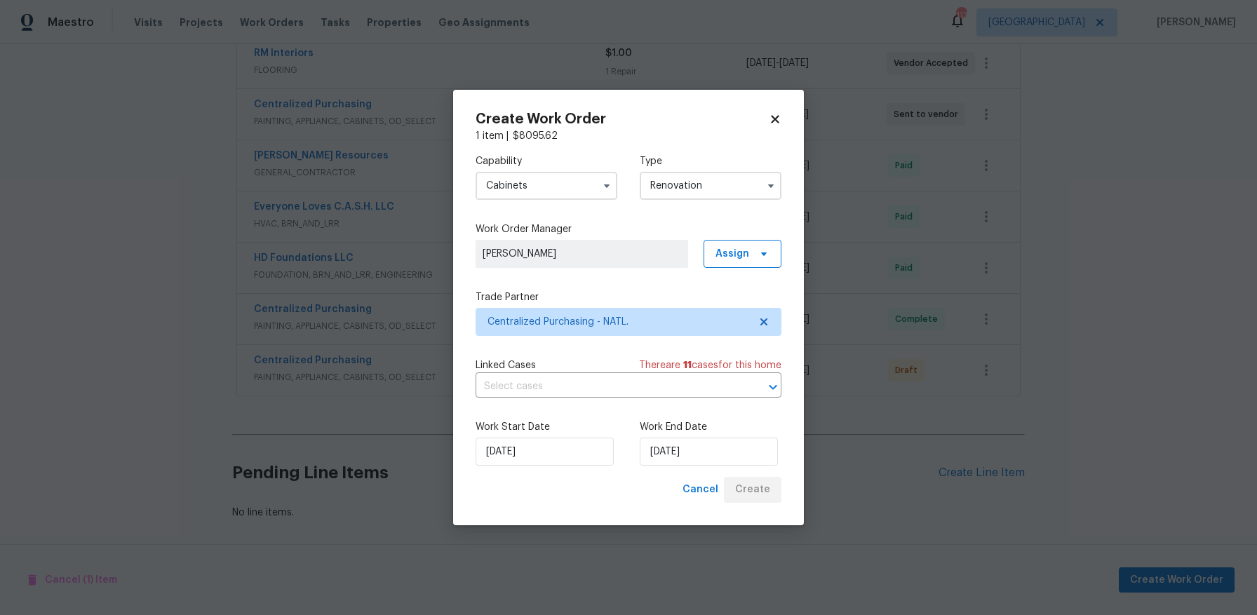
scroll to position [337, 0]
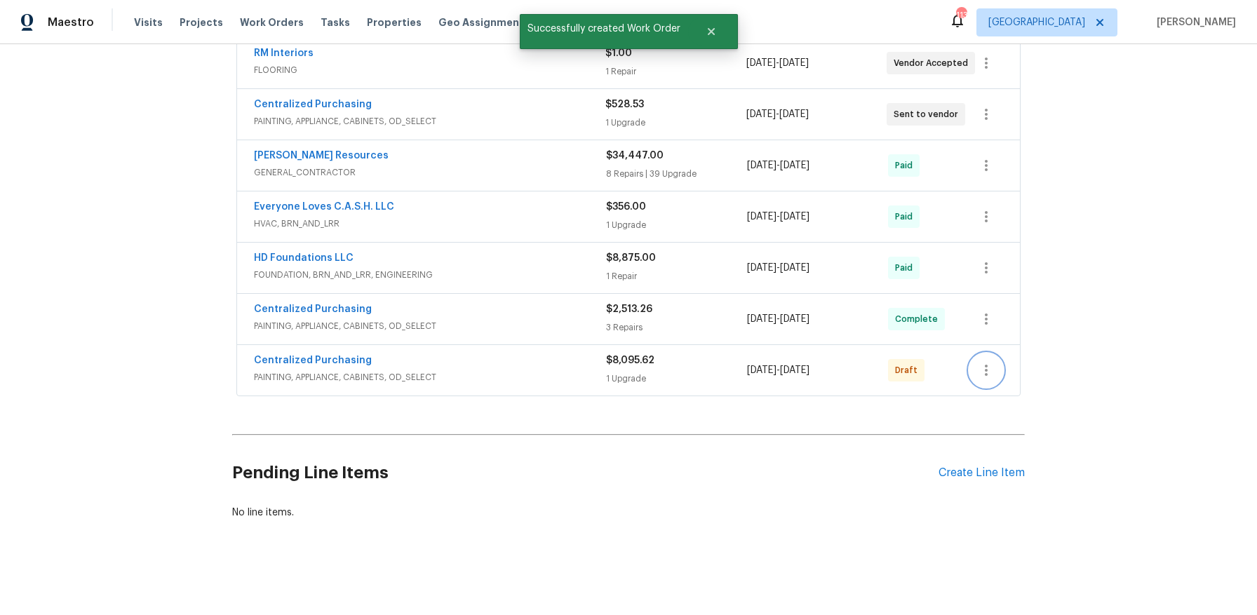
click at [989, 362] on icon "button" at bounding box center [986, 370] width 17 height 17
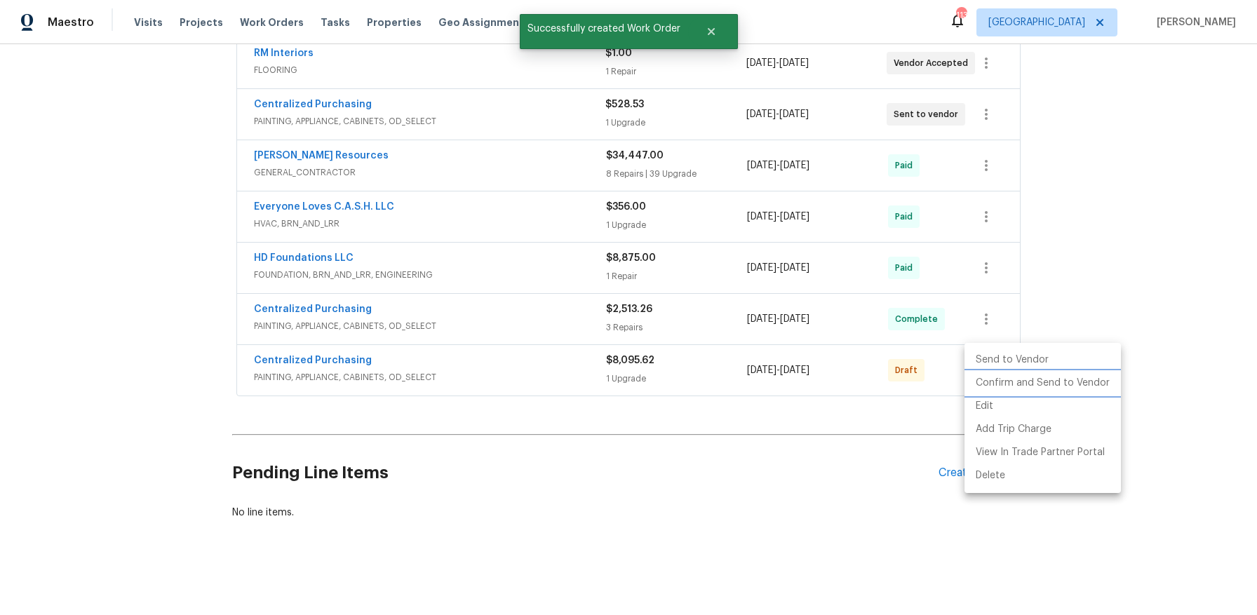
click at [1013, 386] on li "Confirm and Send to Vendor" at bounding box center [1042, 383] width 156 height 23
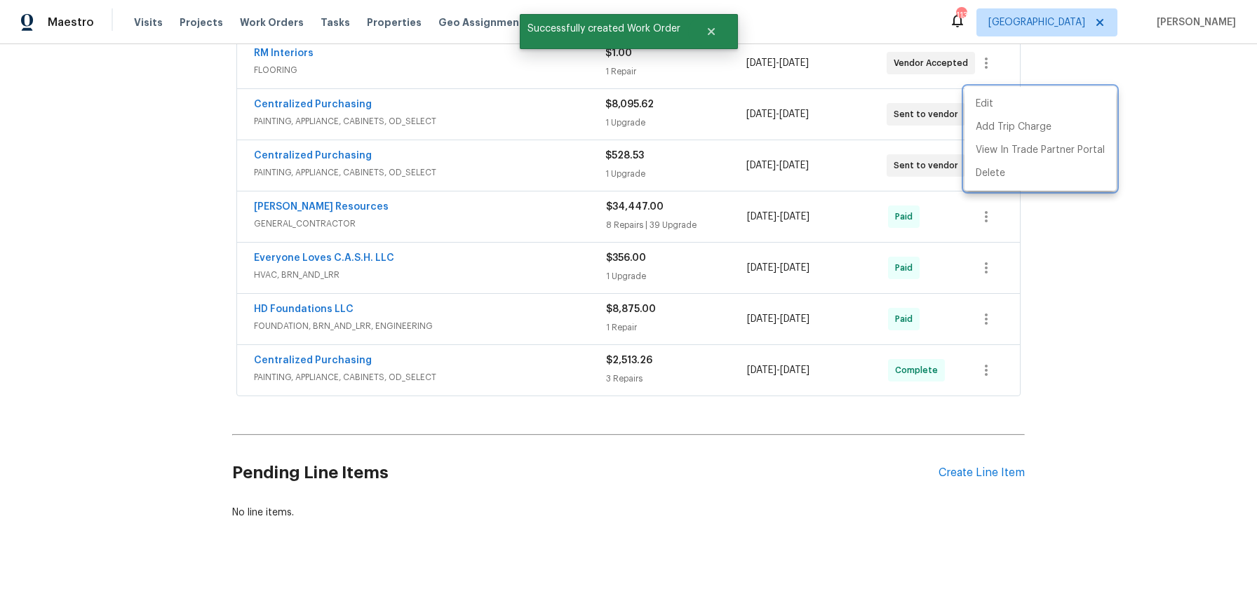
click at [1150, 327] on div at bounding box center [628, 307] width 1257 height 615
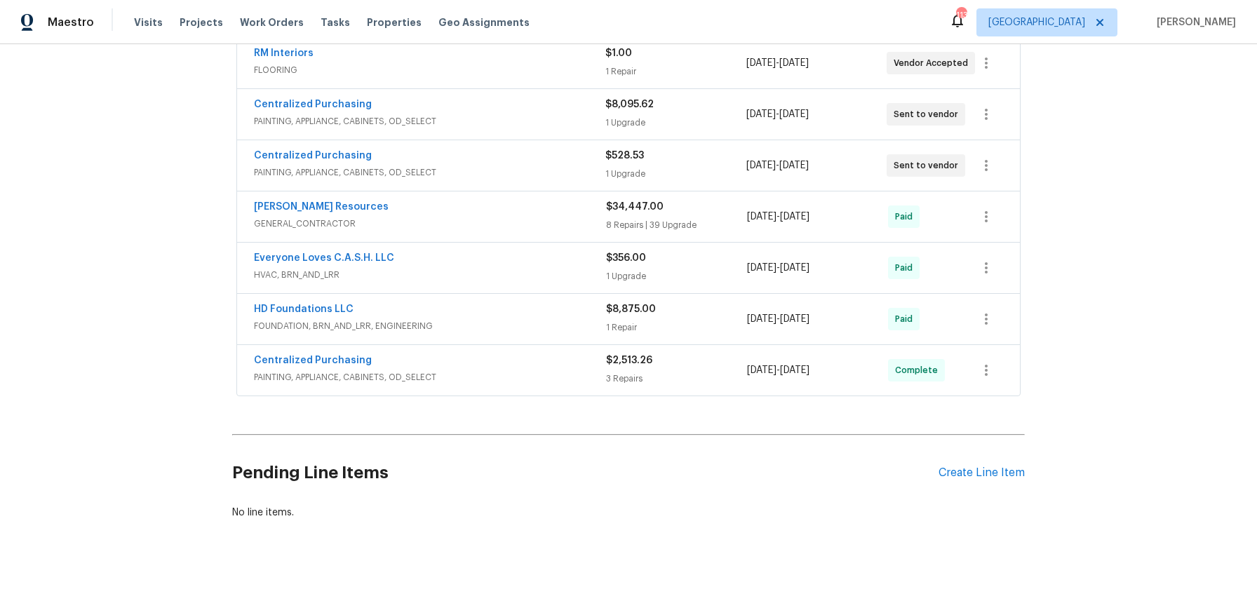
click at [151, 252] on div "Back to all projects 6211 Crested Butte Dr, Dallas, TX 75252 3 Beds | 2 Baths |…" at bounding box center [628, 329] width 1257 height 571
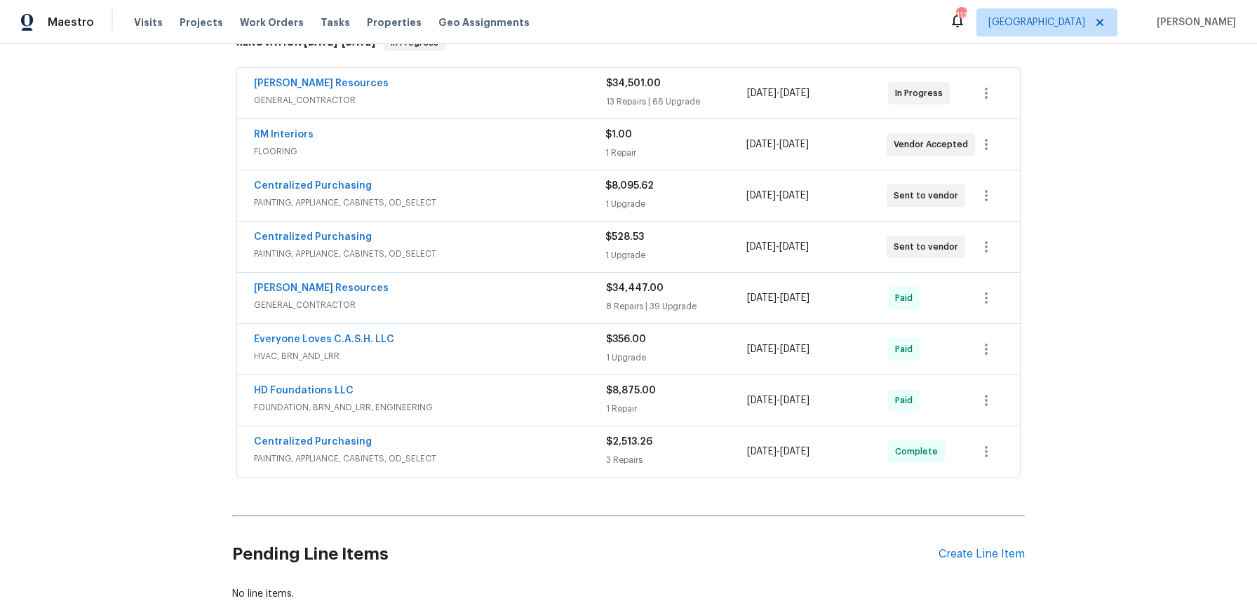
scroll to position [146, 0]
